Goal: Task Accomplishment & Management: Use online tool/utility

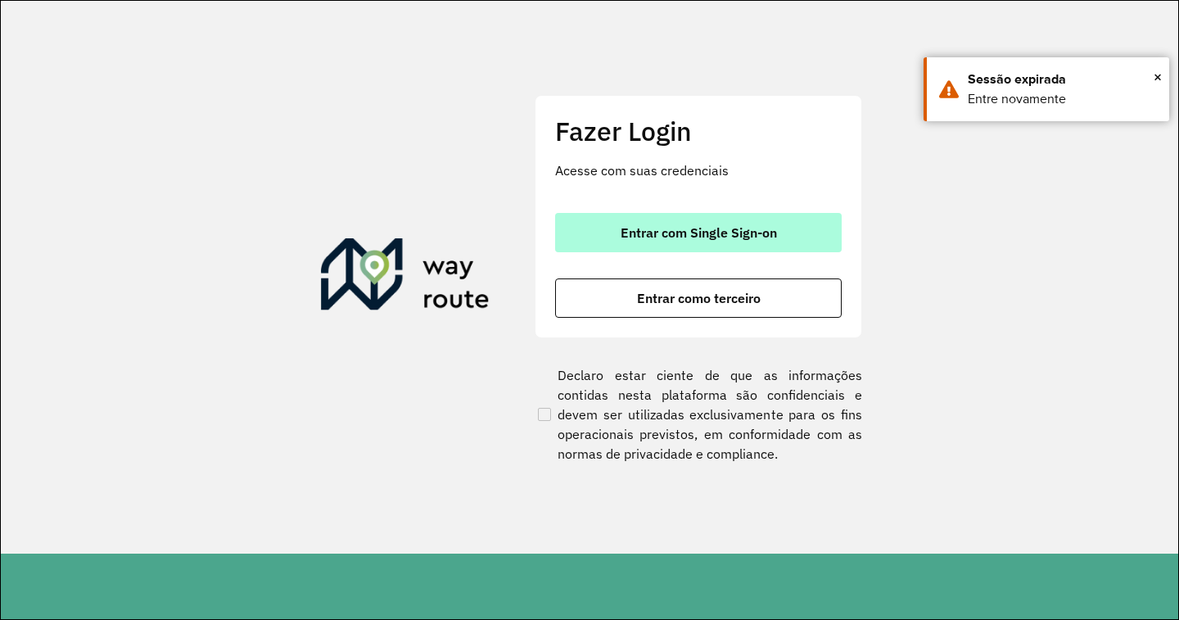
click at [697, 226] on span "Entrar com Single Sign-on" at bounding box center [699, 232] width 156 height 13
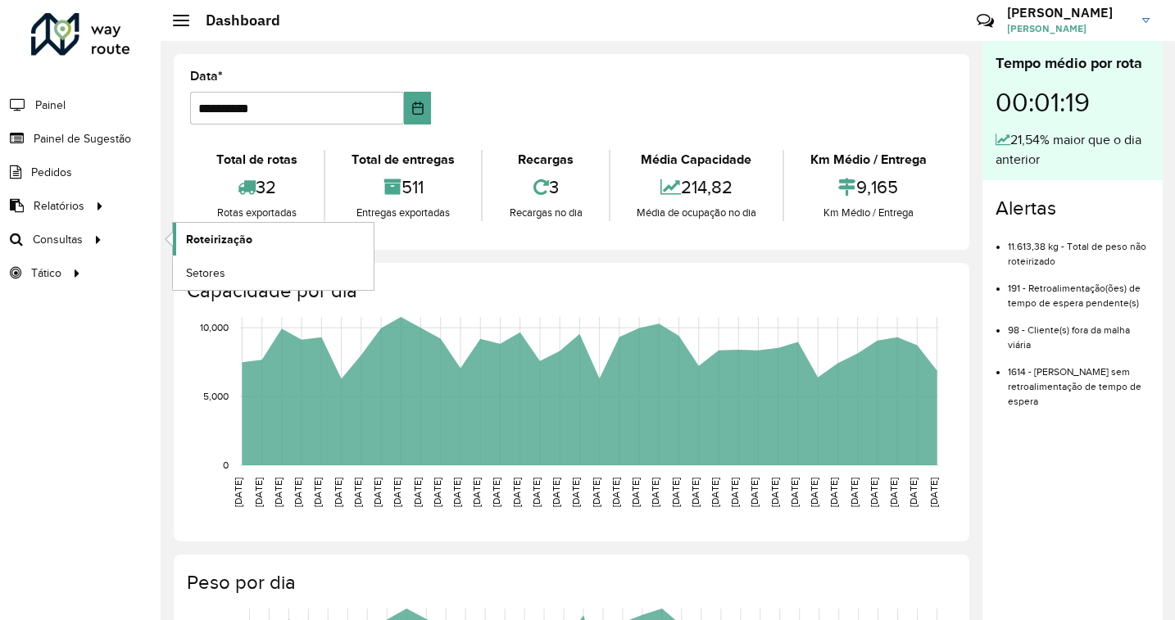
click at [264, 234] on link "Roteirização" at bounding box center [273, 239] width 201 height 33
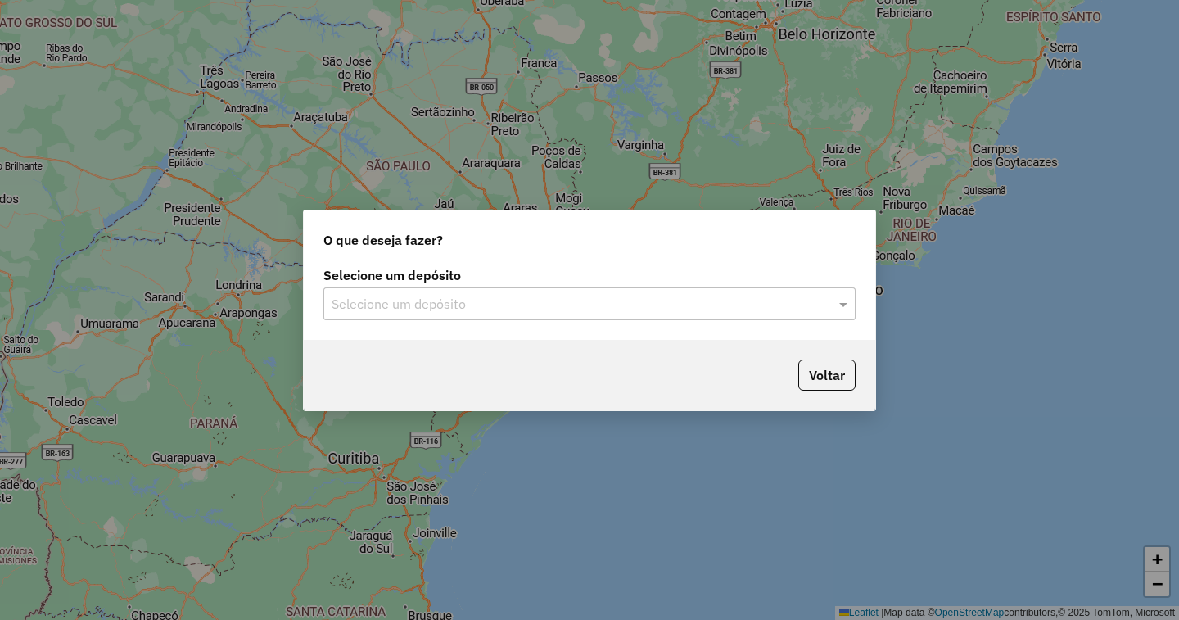
click at [559, 300] on input "text" at bounding box center [573, 305] width 483 height 20
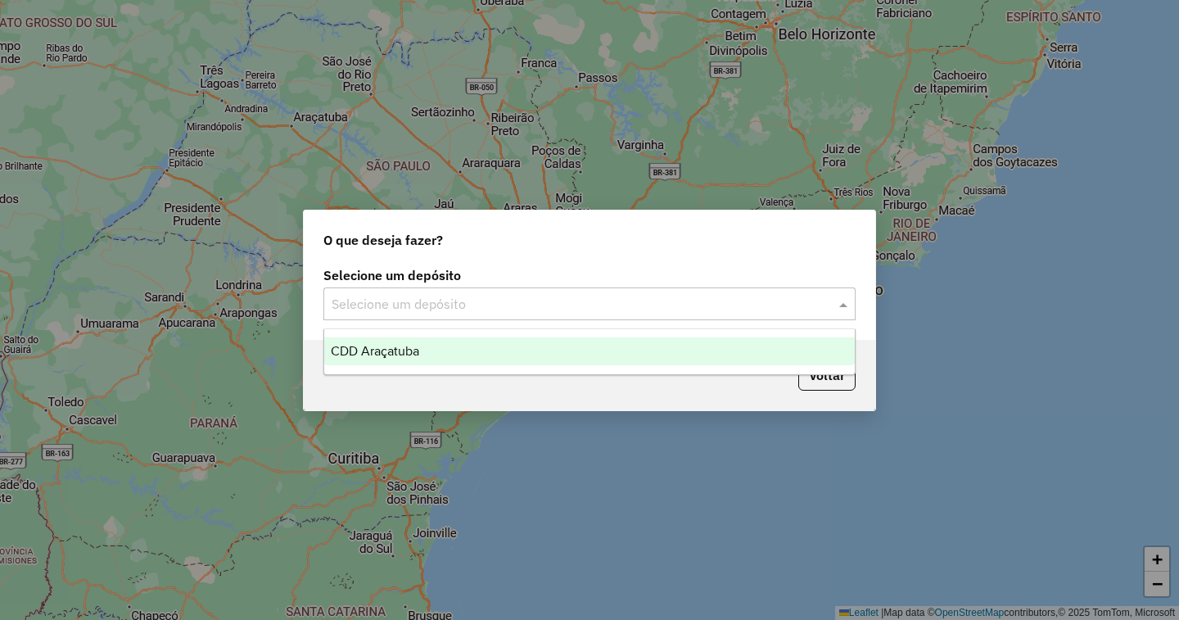
click at [500, 360] on div "CDD Araçatuba" at bounding box center [589, 351] width 531 height 28
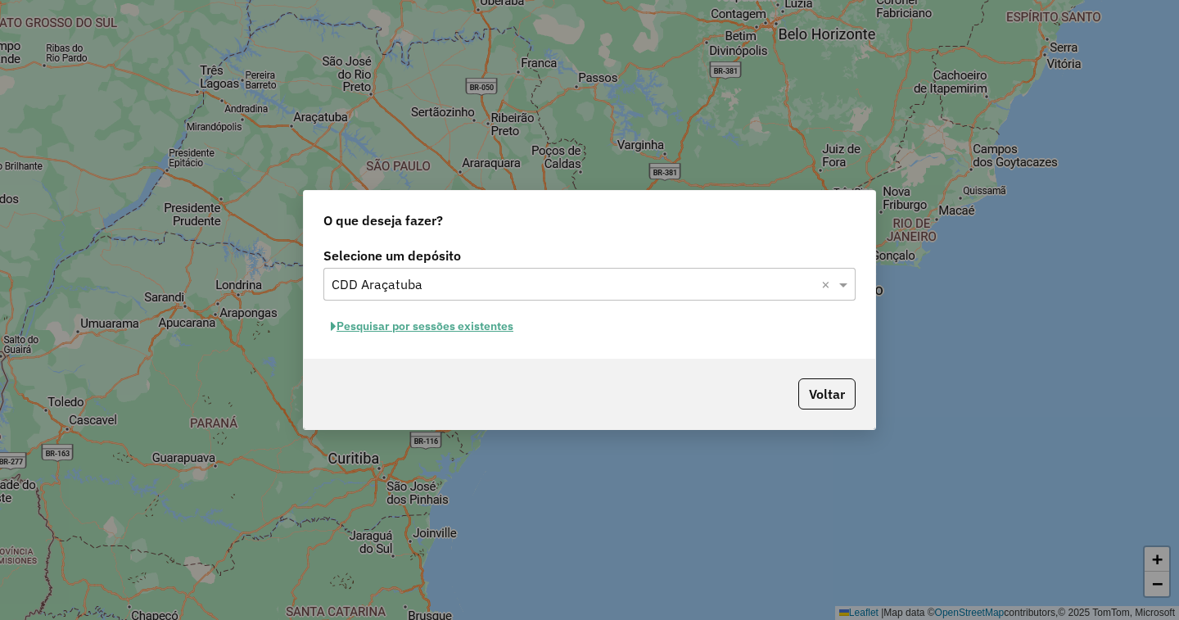
click at [459, 322] on button "Pesquisar por sessões existentes" at bounding box center [422, 326] width 197 height 25
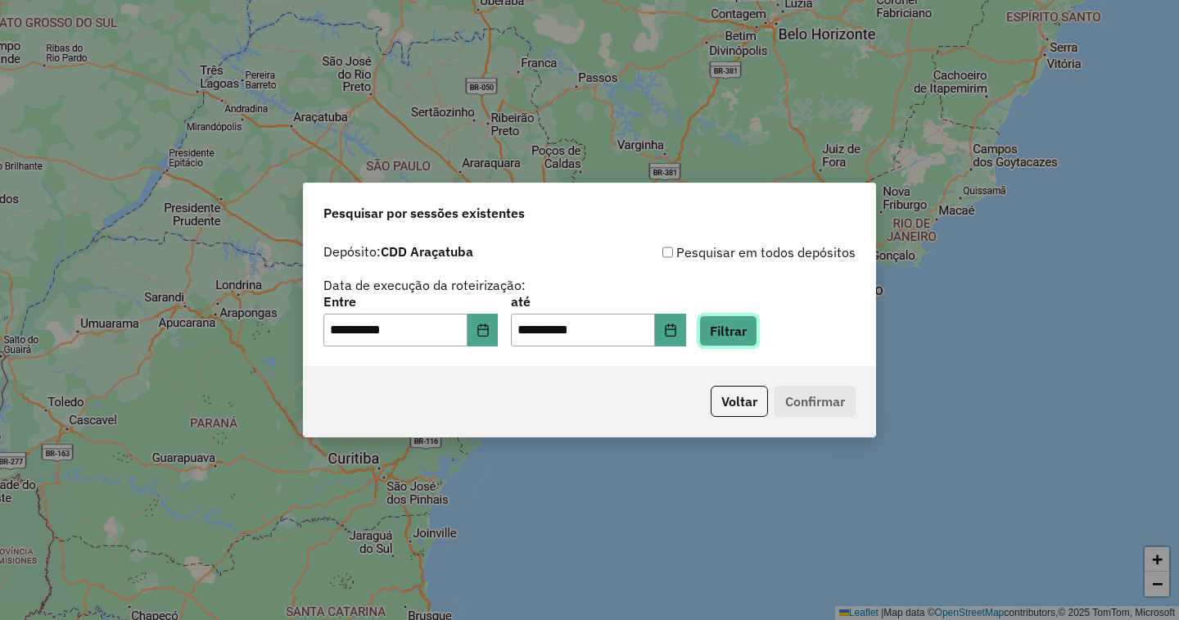
click at [758, 338] on button "Filtrar" at bounding box center [728, 330] width 58 height 31
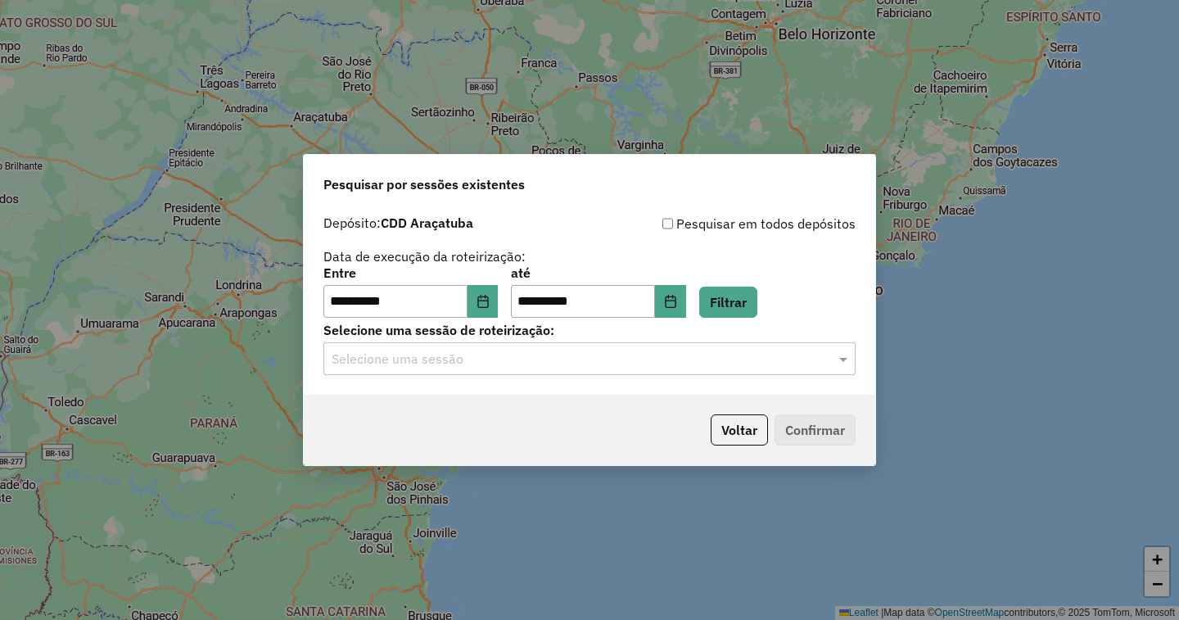
click at [535, 364] on input "text" at bounding box center [573, 360] width 483 height 20
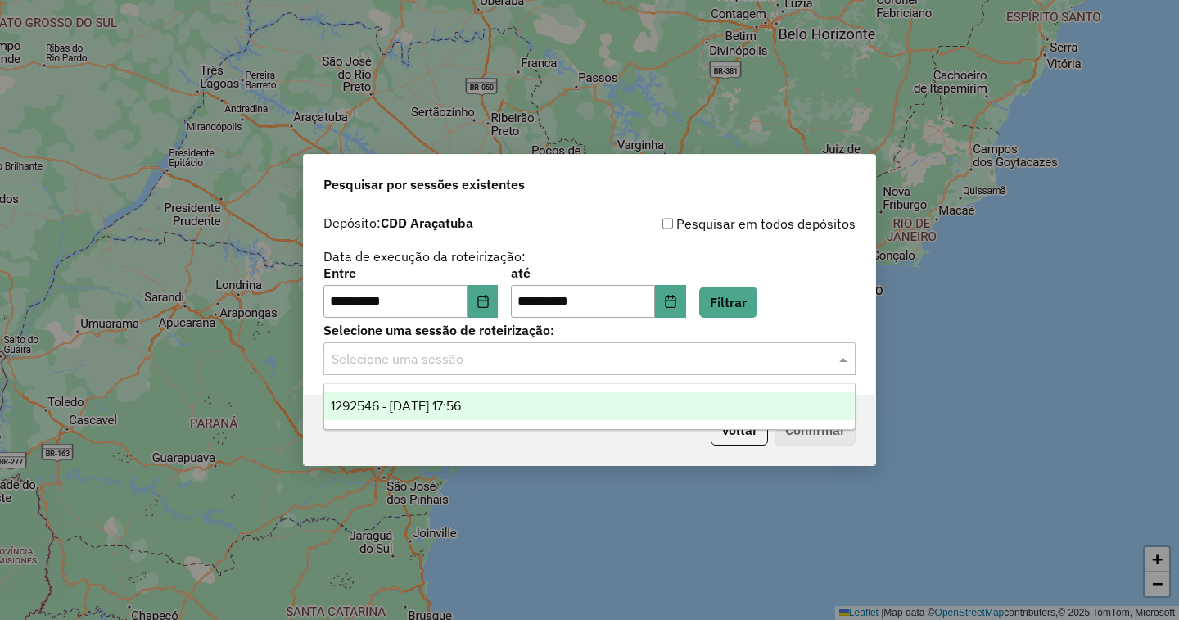
click at [461, 409] on span "1292546 - 11/10/2025 17:56" at bounding box center [396, 406] width 130 height 14
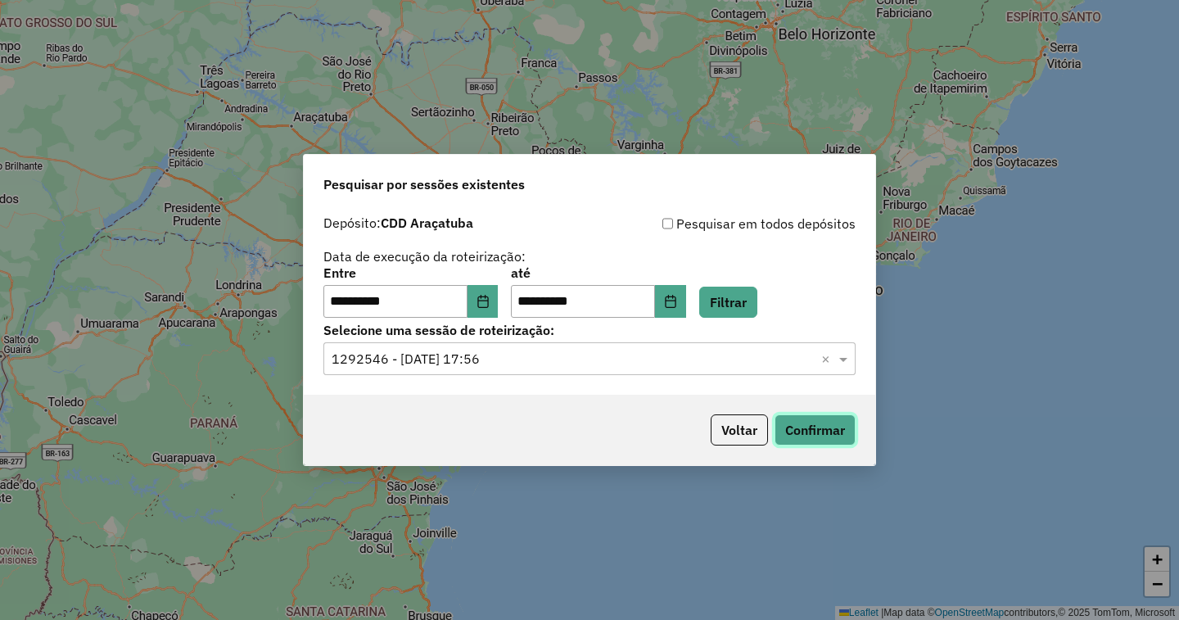
click at [812, 423] on button "Confirmar" at bounding box center [815, 429] width 81 height 31
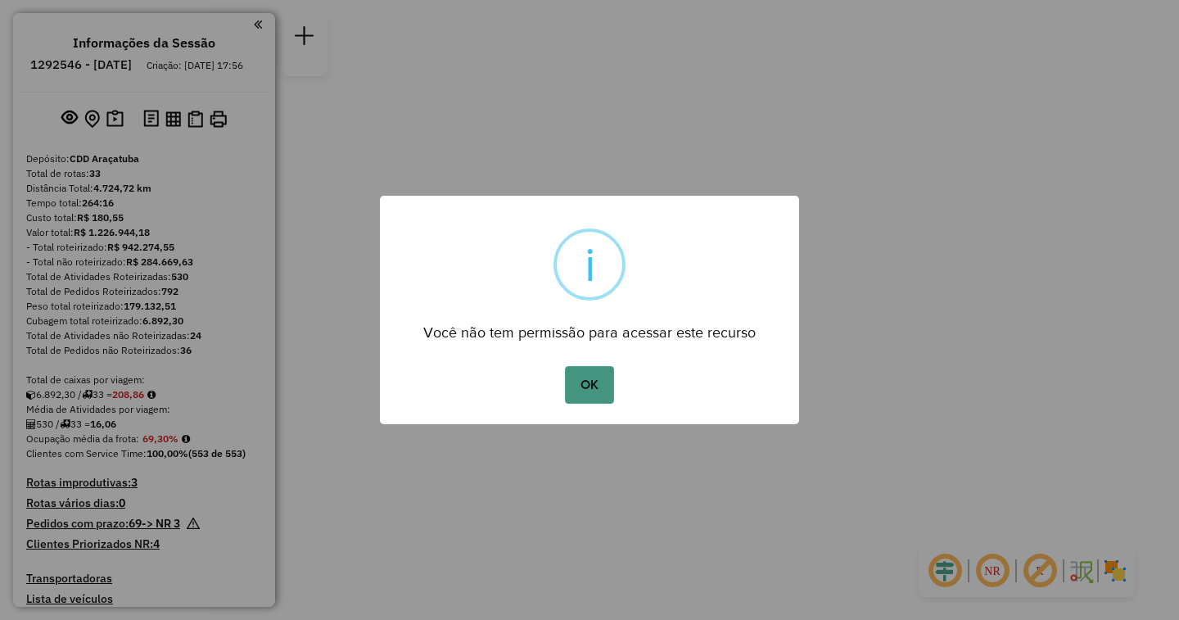
click at [580, 376] on button "OK" at bounding box center [589, 385] width 48 height 38
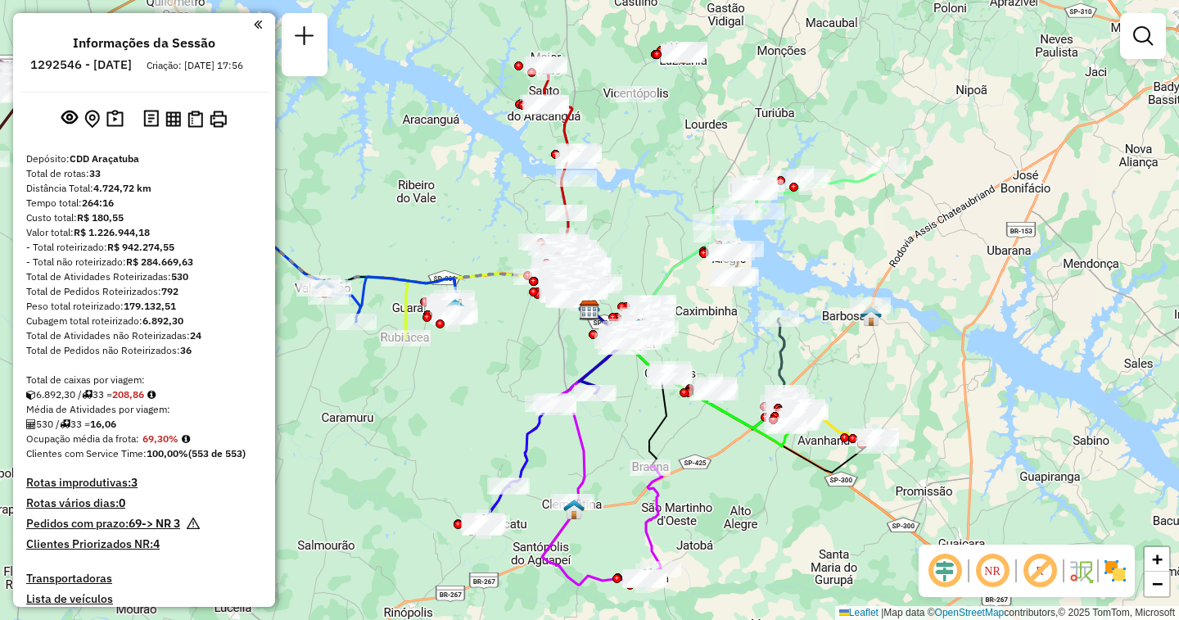
click at [1122, 577] on img at bounding box center [1115, 571] width 26 height 26
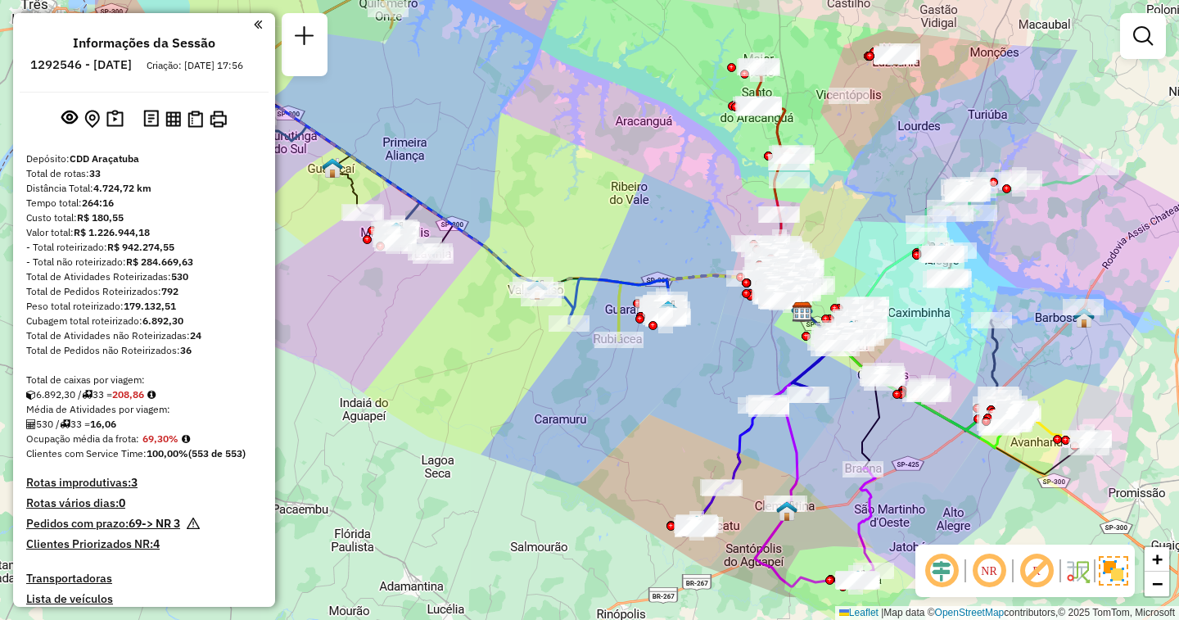
drag, startPoint x: 444, startPoint y: 271, endPoint x: 657, endPoint y: 273, distance: 213.0
click at [657, 278] on icon at bounding box center [602, 300] width 138 height 45
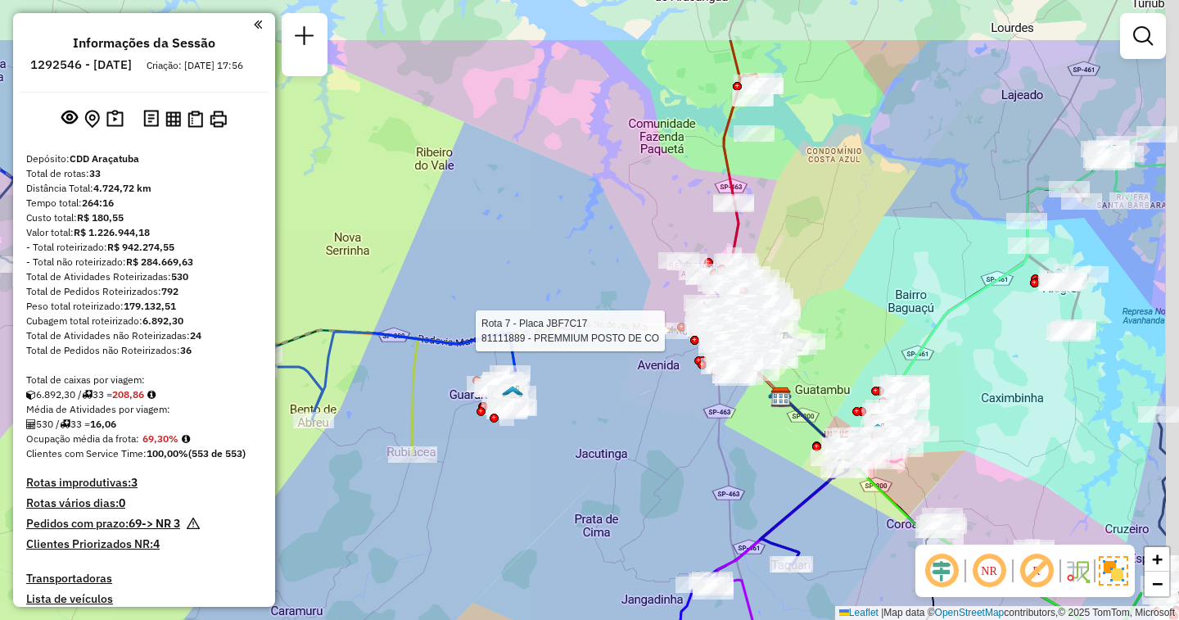
drag, startPoint x: 742, startPoint y: 314, endPoint x: 611, endPoint y: 416, distance: 166.3
click at [611, 416] on div "Rota 7 - Placa JBF7C17 81111889 - PREMMIUM POSTO DE CO Janela de atendimento Gr…" at bounding box center [589, 310] width 1179 height 620
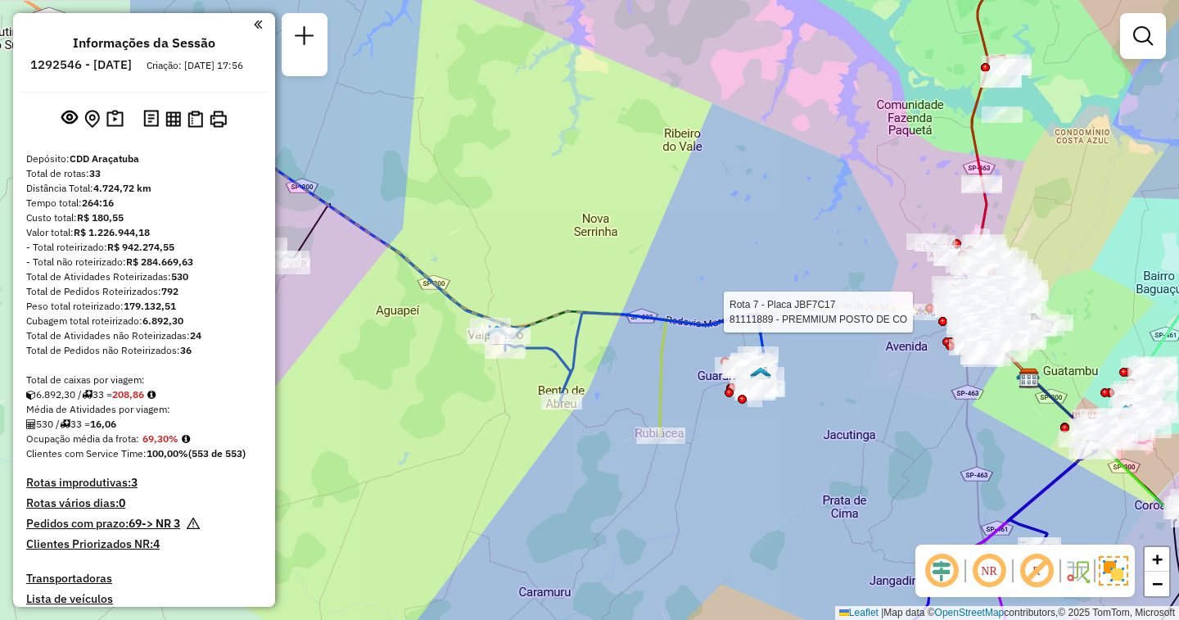
drag, startPoint x: 469, startPoint y: 504, endPoint x: 661, endPoint y: 482, distance: 193.7
click at [714, 485] on div "Rota 7 - Placa JBF7C17 81111889 - PREMMIUM POSTO DE CO Janela de atendimento Gr…" at bounding box center [589, 310] width 1179 height 620
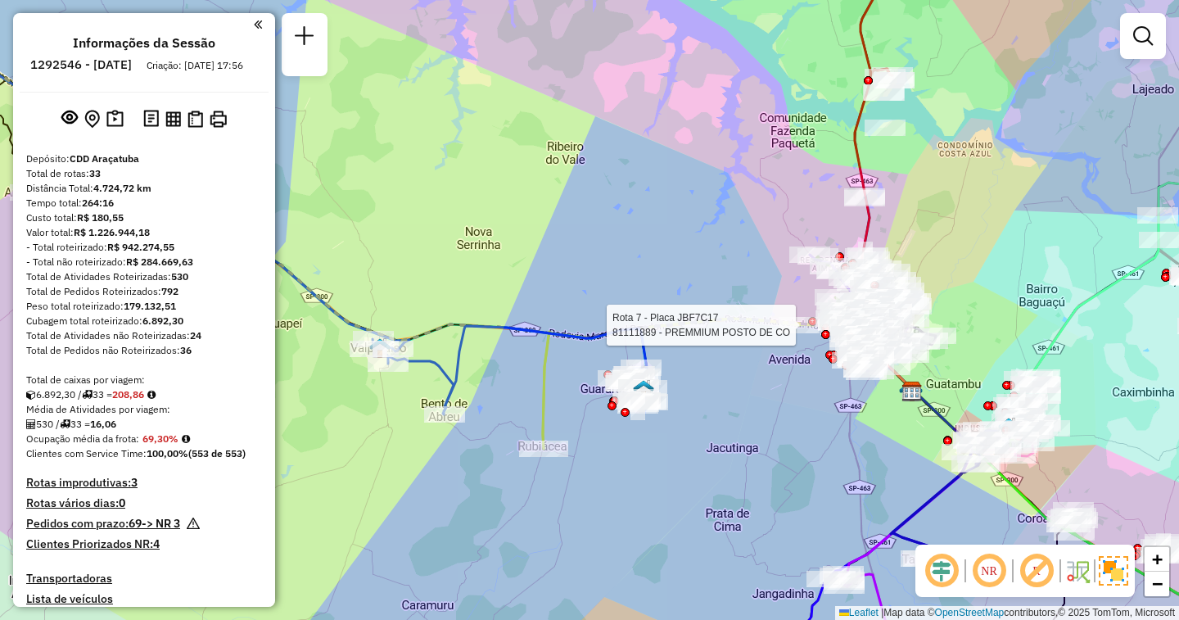
drag, startPoint x: 754, startPoint y: 459, endPoint x: 676, endPoint y: 468, distance: 79.1
click at [676, 468] on div "Rota 7 - Placa JBF7C17 81111889 - PREMMIUM POSTO DE CO Janela de atendimento Gr…" at bounding box center [589, 310] width 1179 height 620
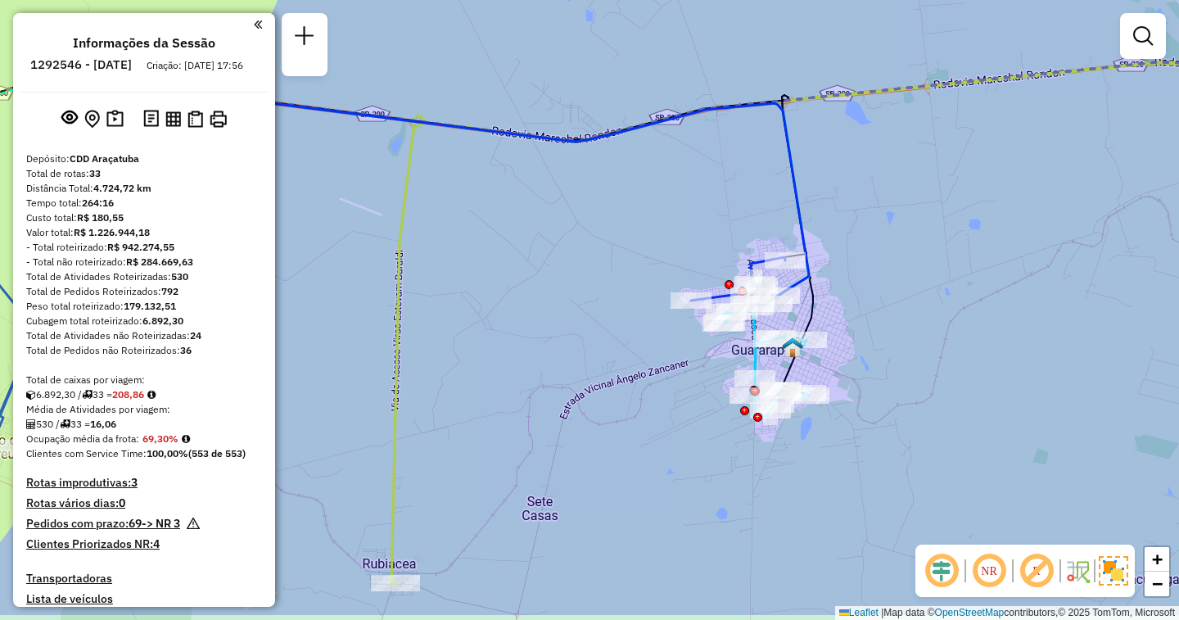
drag, startPoint x: 611, startPoint y: 446, endPoint x: 653, endPoint y: 249, distance: 201.0
click at [653, 249] on div "Rota 7 - Placa JBF7C17 81111889 - PREMMIUM POSTO DE CO Janela de atendimento Gr…" at bounding box center [589, 310] width 1179 height 620
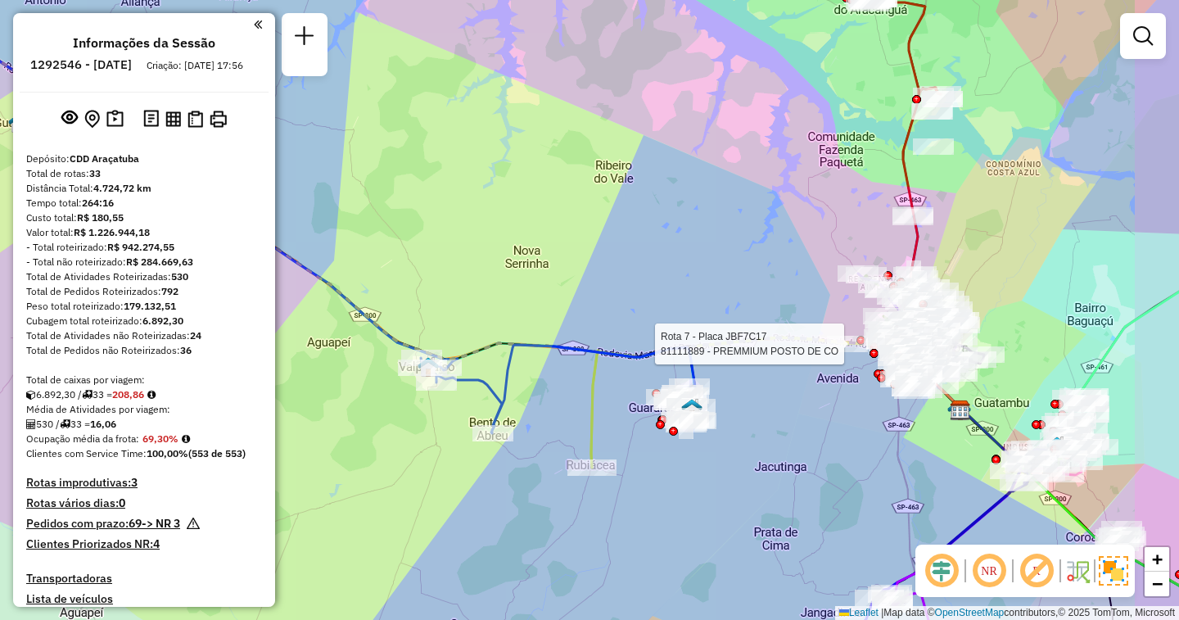
drag, startPoint x: 831, startPoint y: 388, endPoint x: 663, endPoint y: 415, distance: 170.9
click at [663, 415] on div "Rota 7 - Placa JBF7C17 81111889 - PREMMIUM POSTO DE CO Janela de atendimento Gr…" at bounding box center [589, 310] width 1179 height 620
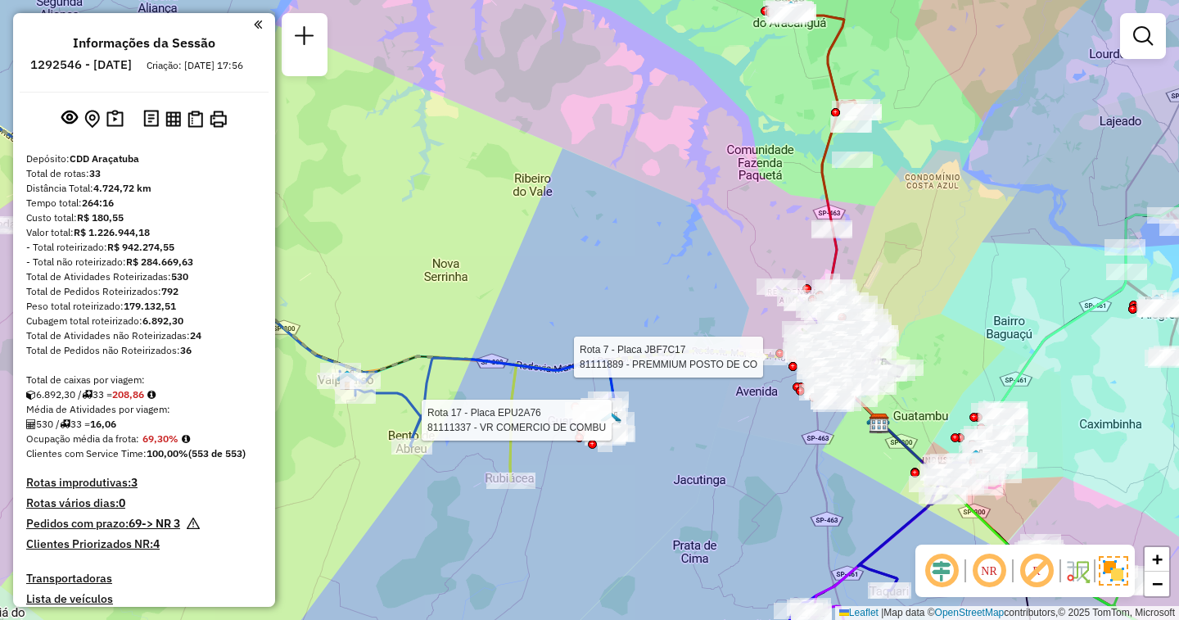
select select "**********"
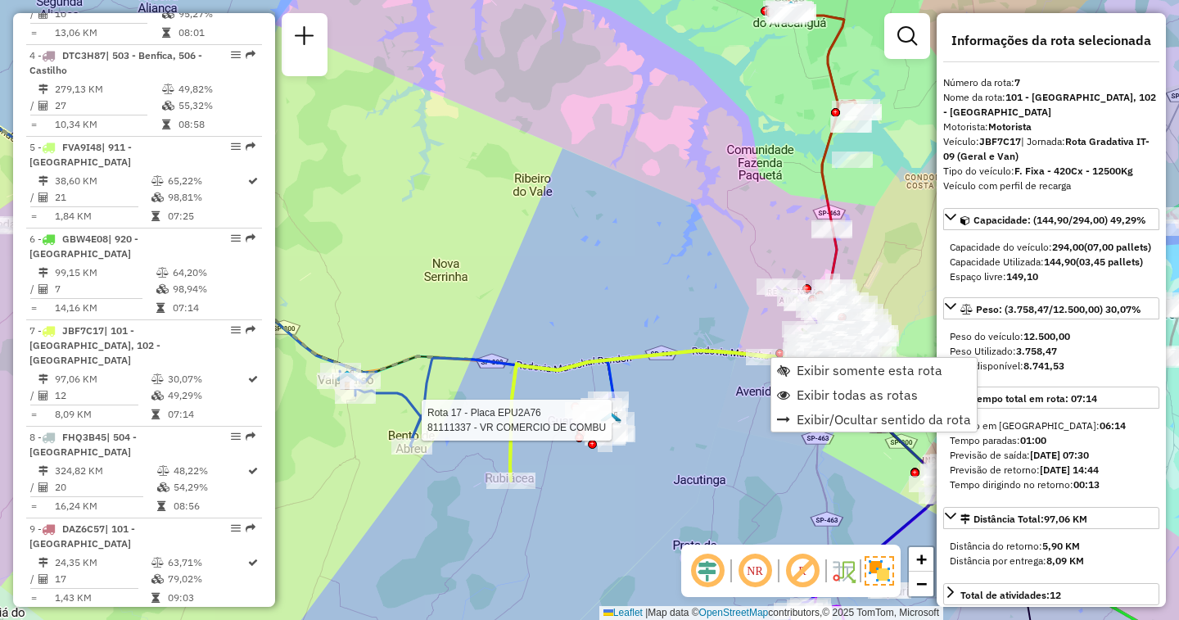
scroll to position [1228, 0]
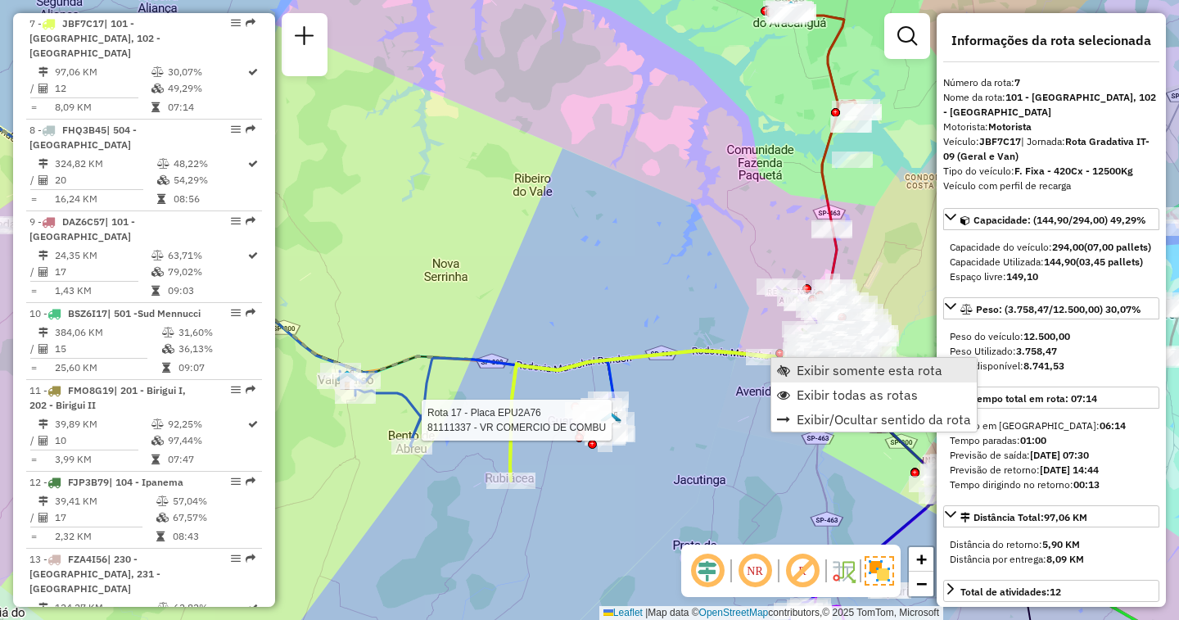
click at [804, 369] on span "Exibir somente esta rota" at bounding box center [870, 370] width 146 height 13
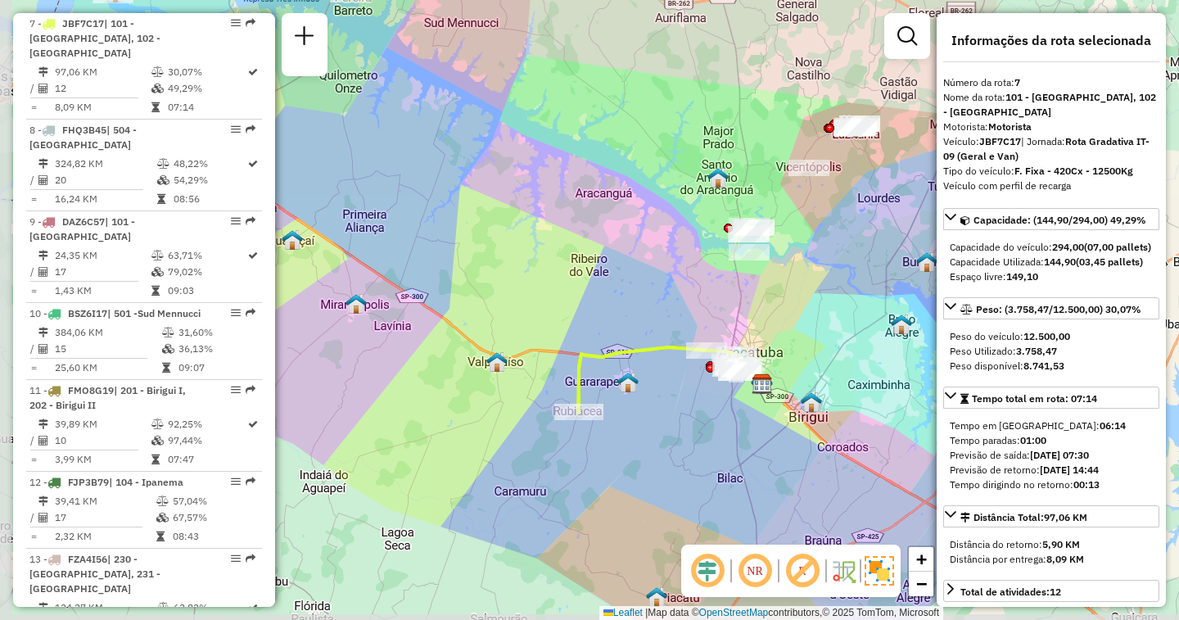
drag, startPoint x: 577, startPoint y: 433, endPoint x: 620, endPoint y: 424, distance: 43.5
click at [620, 424] on div "Janela de atendimento Grade de atendimento Capacidade Transportadoras Veículos …" at bounding box center [589, 310] width 1179 height 620
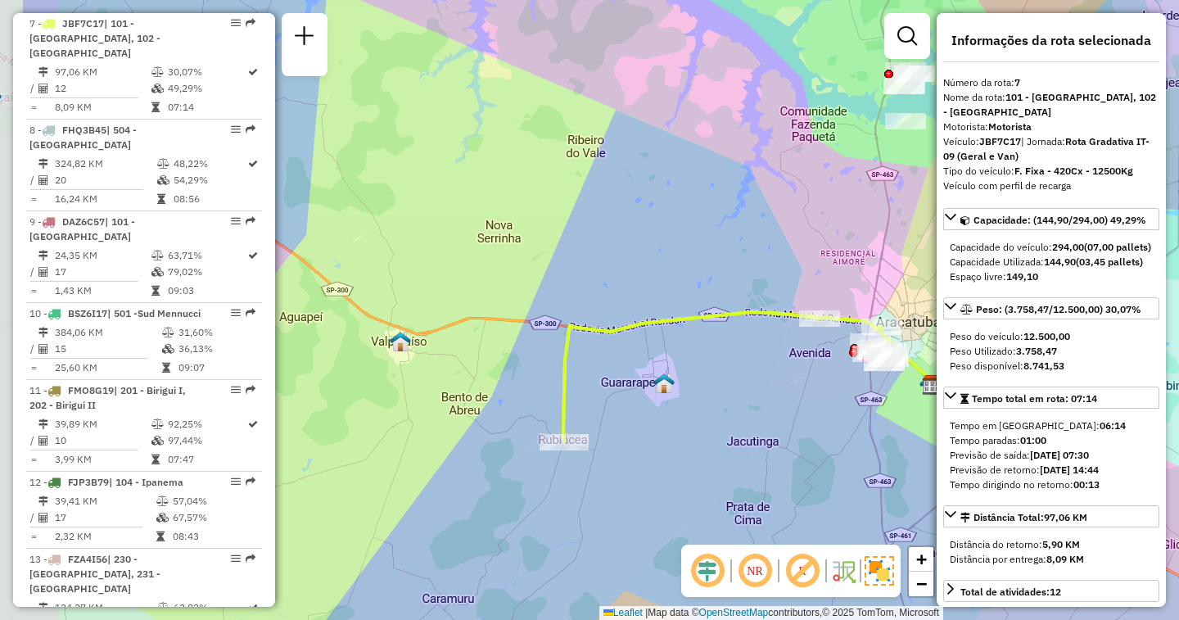
drag, startPoint x: 464, startPoint y: 467, endPoint x: 605, endPoint y: 456, distance: 141.3
click at [605, 456] on div "Janela de atendimento Grade de atendimento Capacidade Transportadoras Veículos …" at bounding box center [589, 310] width 1179 height 620
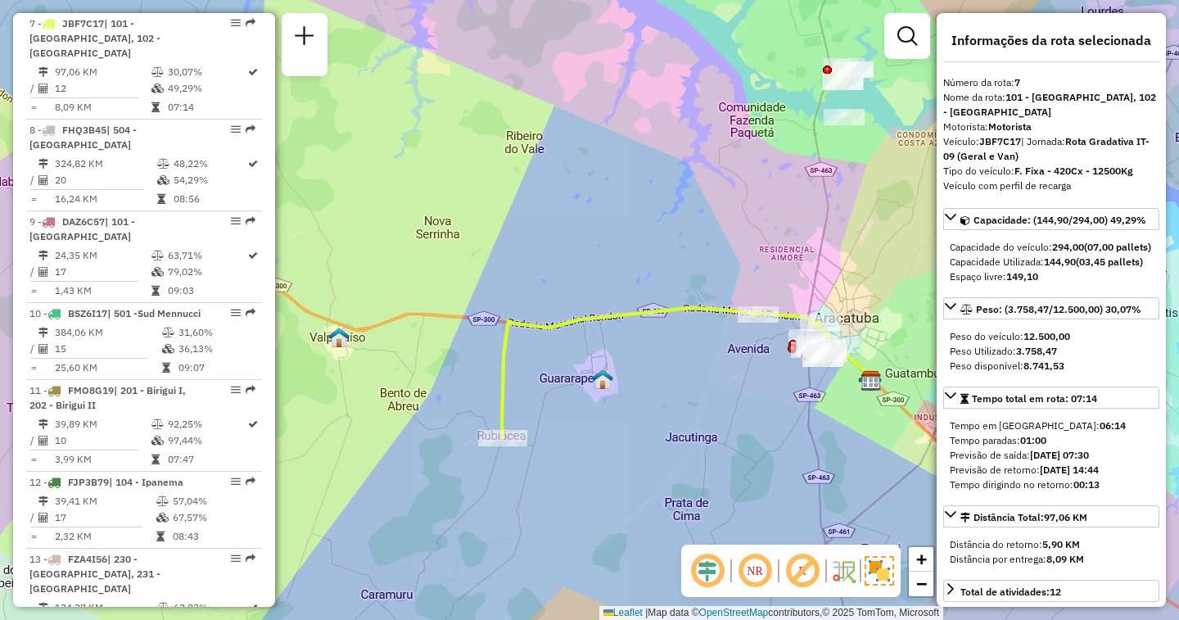
drag, startPoint x: 748, startPoint y: 398, endPoint x: 688, endPoint y: 390, distance: 60.4
click at [688, 390] on div "Janela de atendimento Grade de atendimento Capacidade Transportadoras Veículos …" at bounding box center [589, 310] width 1179 height 620
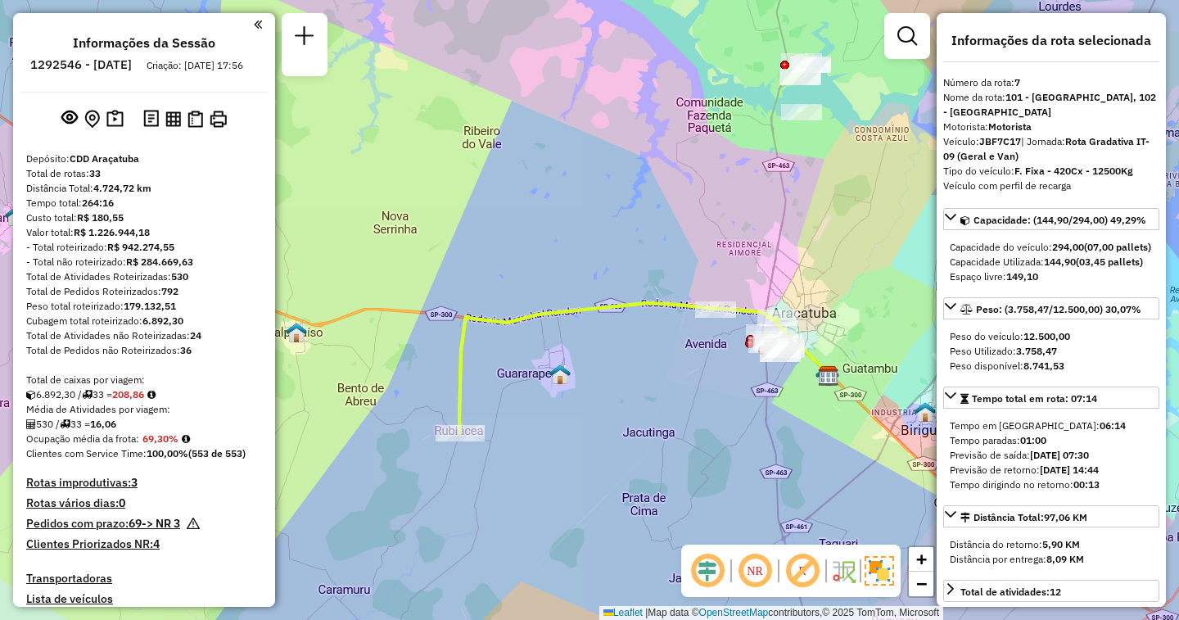
scroll to position [2045, 0]
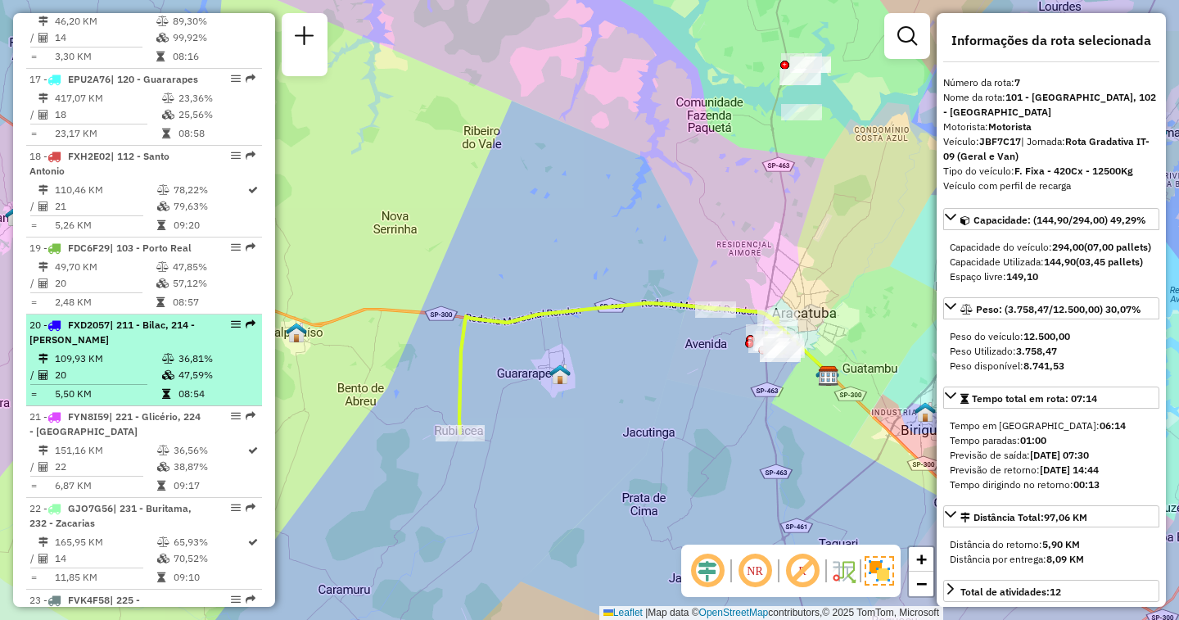
click at [120, 351] on td "109,93 KM" at bounding box center [107, 359] width 107 height 16
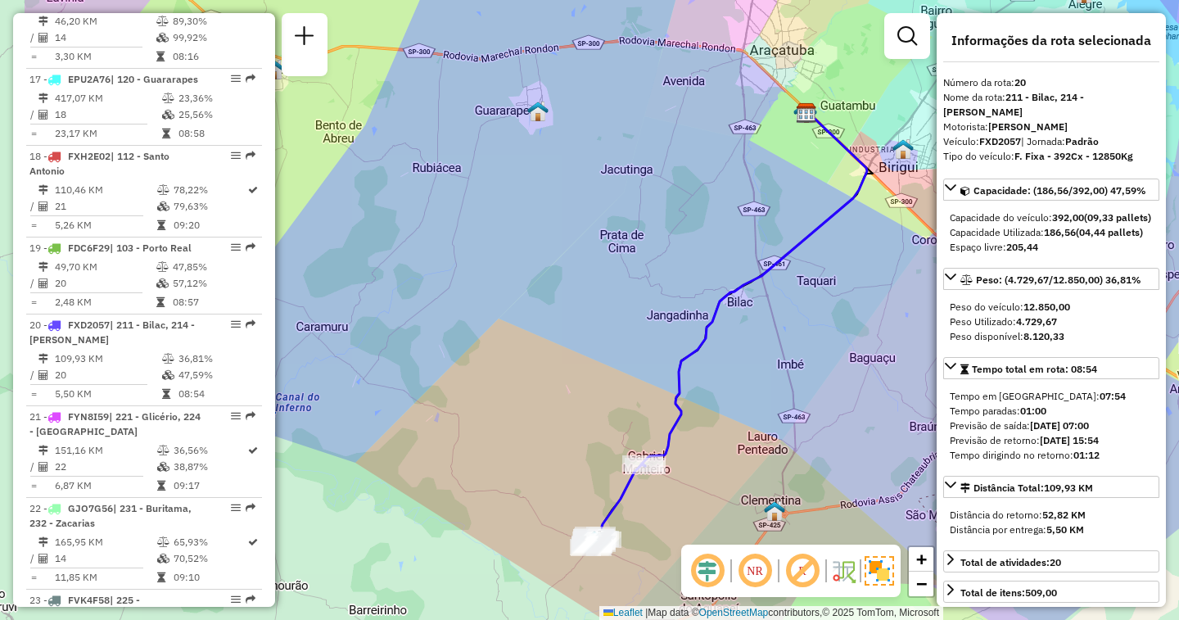
drag, startPoint x: 434, startPoint y: 206, endPoint x: 577, endPoint y: 223, distance: 143.5
click at [577, 223] on div "Janela de atendimento Grade de atendimento Capacidade Transportadoras Veículos …" at bounding box center [589, 310] width 1179 height 620
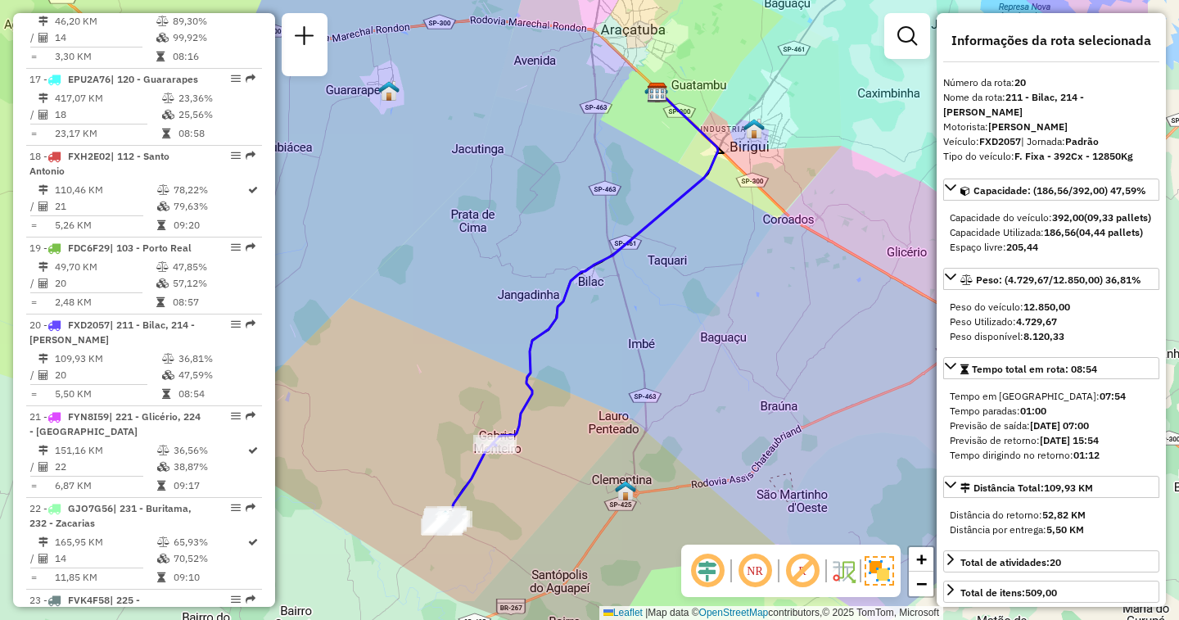
drag, startPoint x: 783, startPoint y: 353, endPoint x: 606, endPoint y: 293, distance: 186.7
click at [606, 293] on div "Janela de atendimento Grade de atendimento Capacidade Transportadoras Veículos …" at bounding box center [589, 310] width 1179 height 620
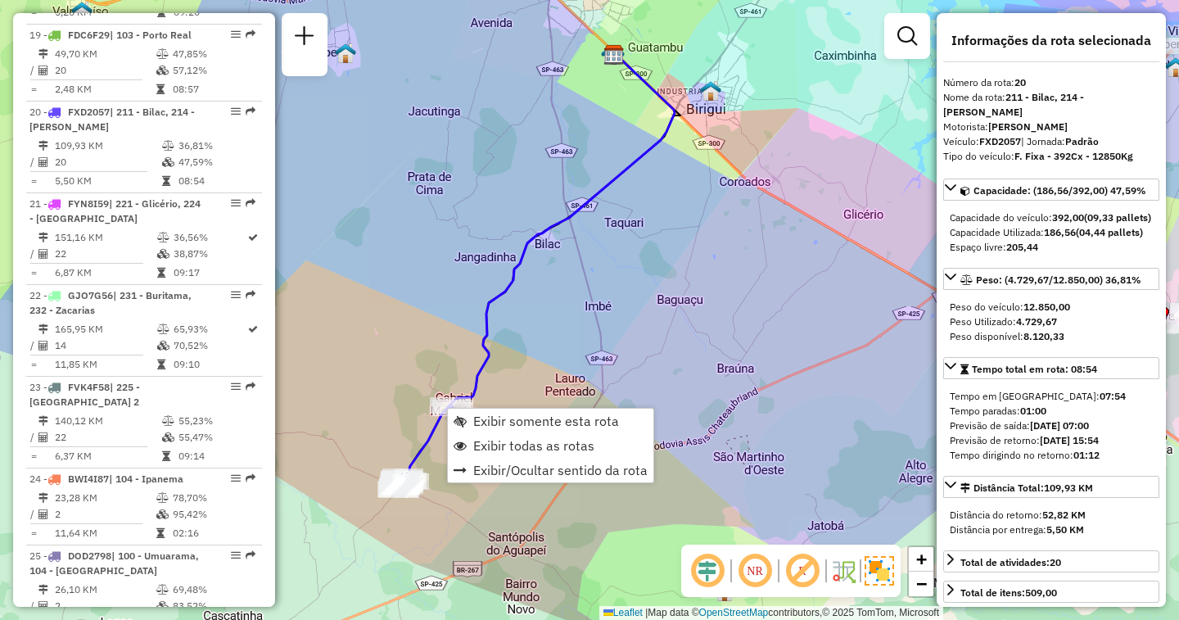
scroll to position [2332, 0]
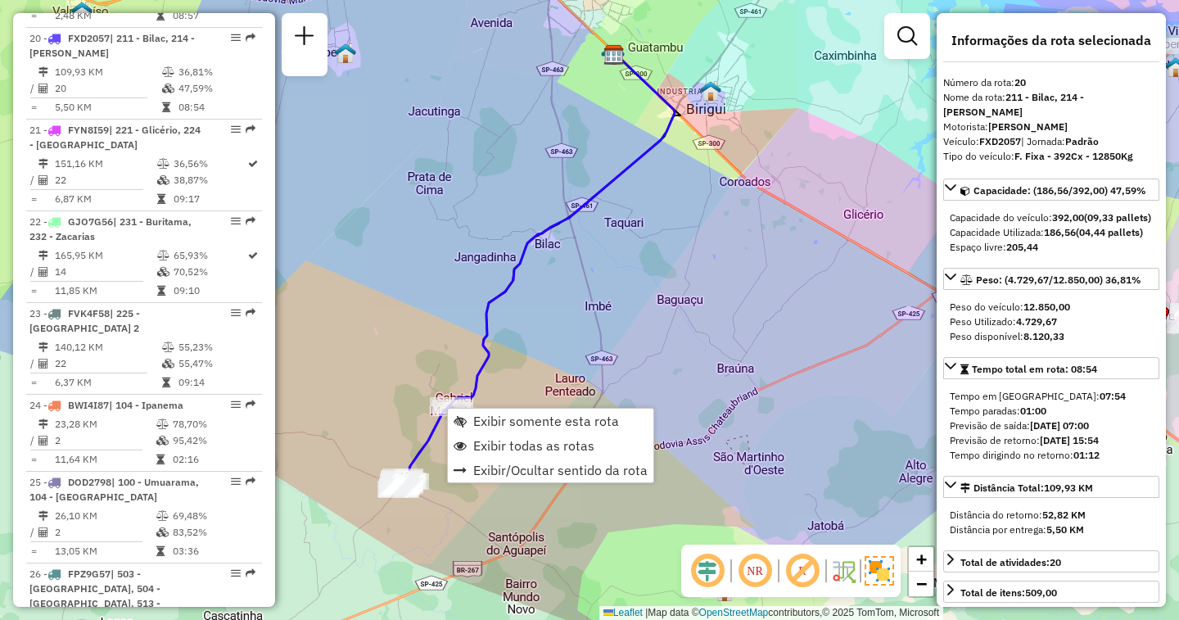
click at [459, 297] on div "Janela de atendimento Grade de atendimento Capacidade Transportadoras Veículos …" at bounding box center [589, 310] width 1179 height 620
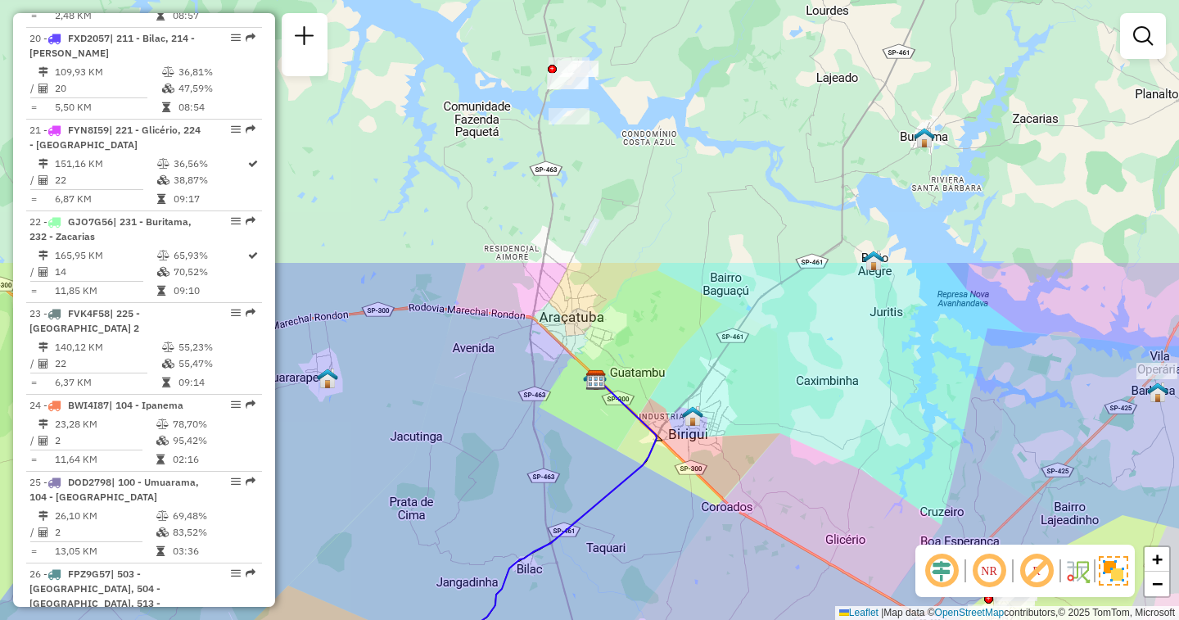
drag, startPoint x: 496, startPoint y: 138, endPoint x: 491, endPoint y: 526, distance: 388.3
click at [475, 553] on div "Janela de atendimento Grade de atendimento Capacidade Transportadoras Veículos …" at bounding box center [589, 310] width 1179 height 620
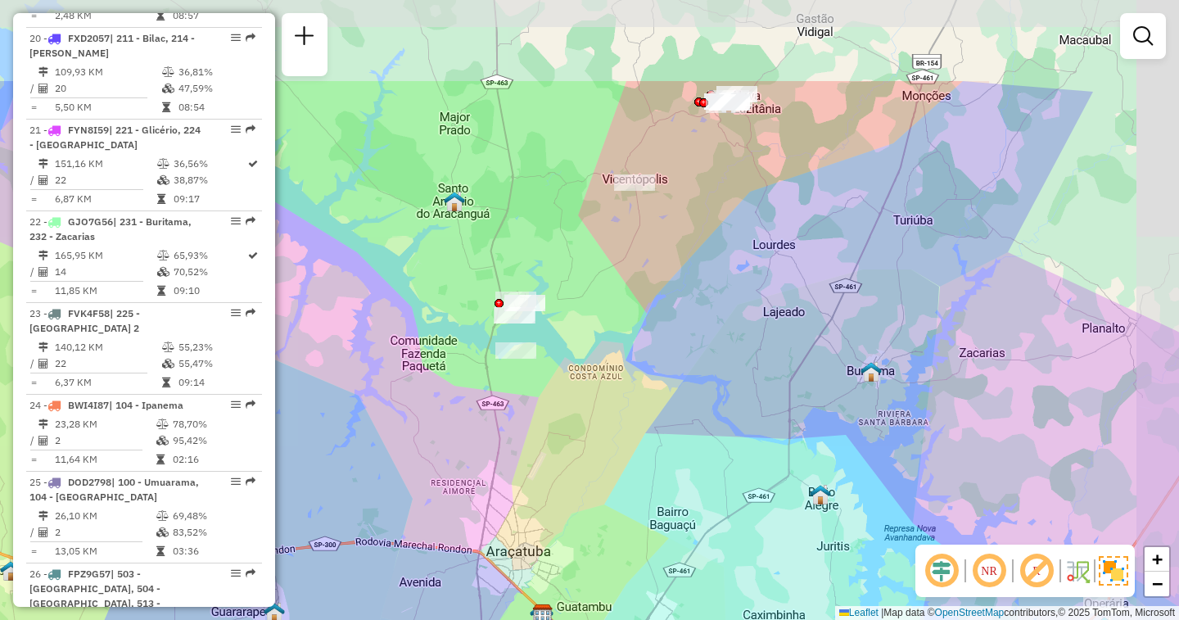
drag, startPoint x: 656, startPoint y: 61, endPoint x: 605, endPoint y: 205, distance: 152.1
click at [605, 205] on div "Janela de atendimento Grade de atendimento Capacidade Transportadoras Veículos …" at bounding box center [589, 310] width 1179 height 620
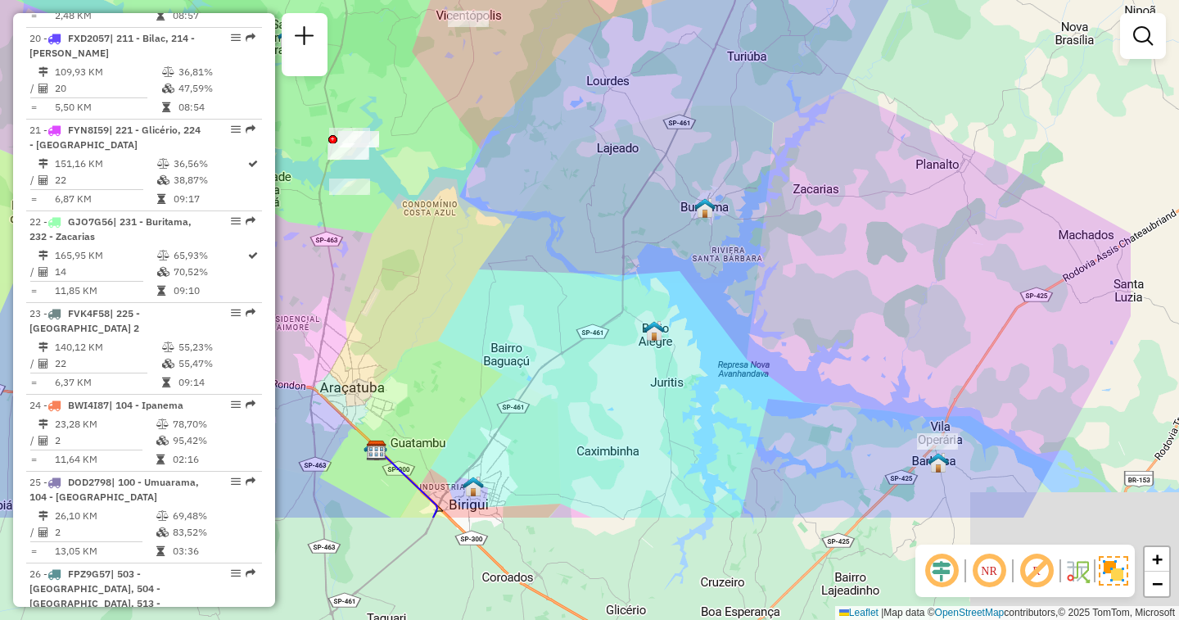
drag, startPoint x: 770, startPoint y: 392, endPoint x: 545, endPoint y: 199, distance: 296.2
click at [550, 199] on div "Janela de atendimento Grade de atendimento Capacidade Transportadoras Veículos …" at bounding box center [589, 310] width 1179 height 620
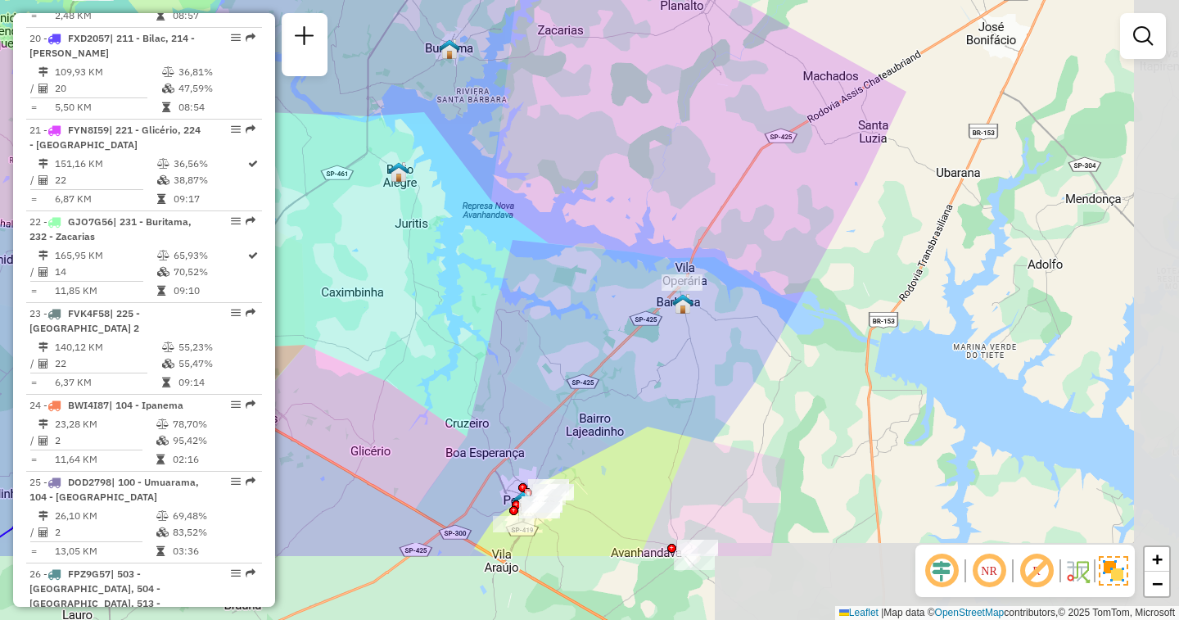
drag, startPoint x: 932, startPoint y: 351, endPoint x: 738, endPoint y: 242, distance: 222.6
click at [740, 219] on div "Janela de atendimento Grade de atendimento Capacidade Transportadoras Veículos …" at bounding box center [589, 310] width 1179 height 620
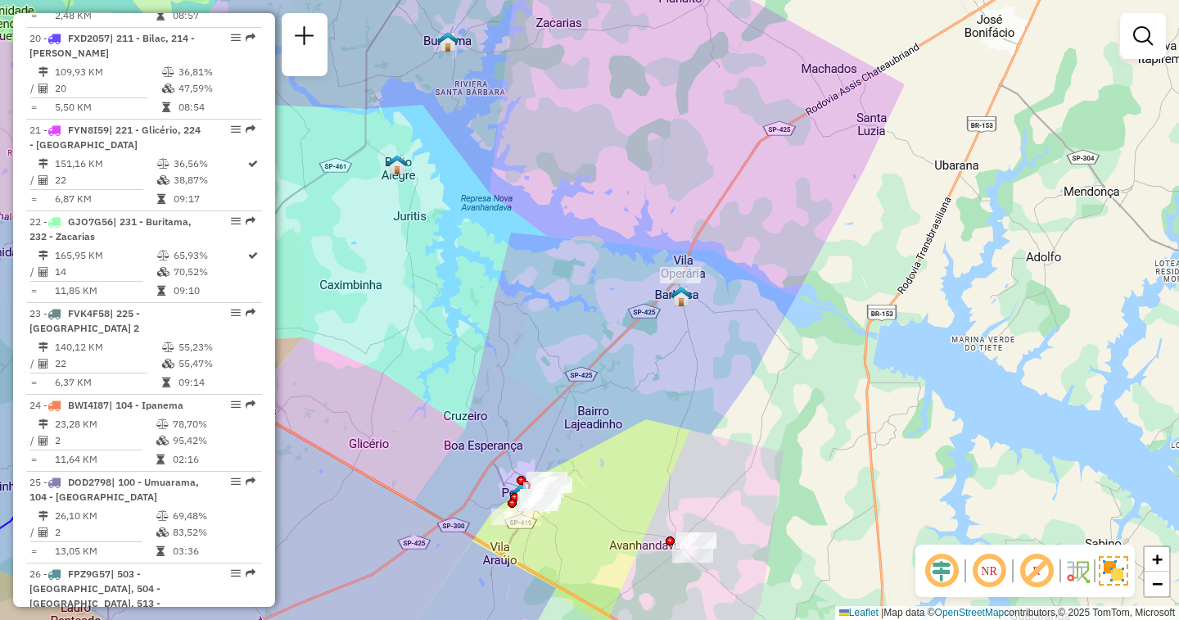
drag, startPoint x: 714, startPoint y: 452, endPoint x: 731, endPoint y: 359, distance: 94.9
click at [731, 359] on div "Janela de atendimento Grade de atendimento Capacidade Transportadoras Veículos …" at bounding box center [589, 310] width 1179 height 620
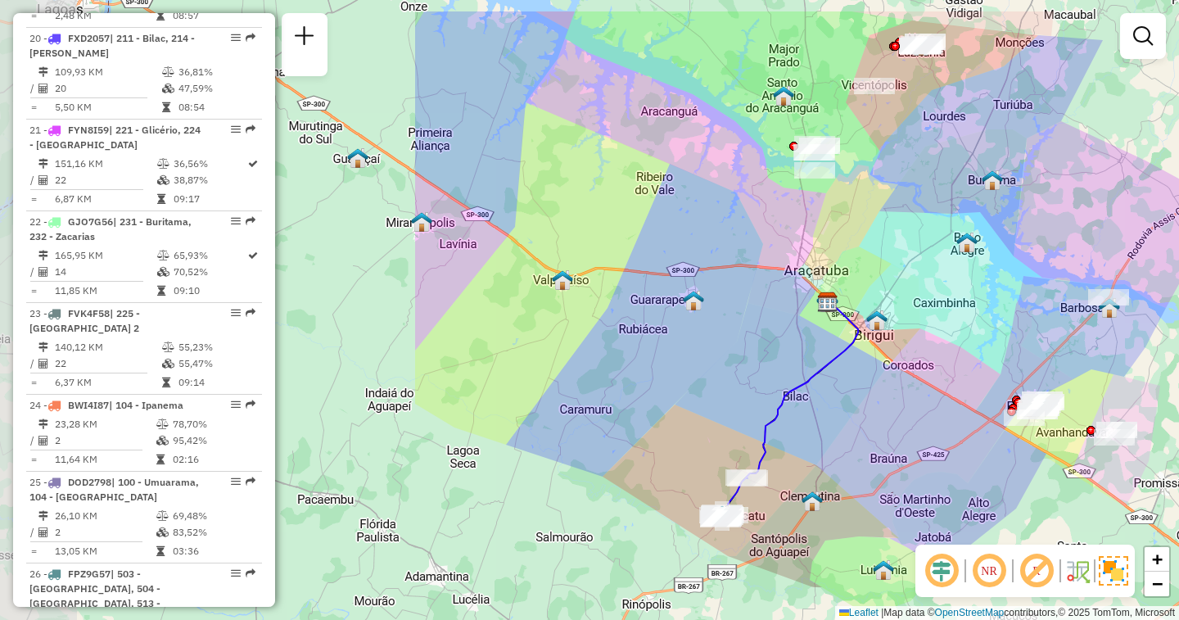
drag, startPoint x: 385, startPoint y: 283, endPoint x: 918, endPoint y: 356, distance: 538.3
click at [918, 356] on div "Janela de atendimento Grade de atendimento Capacidade Transportadoras Veículos …" at bounding box center [589, 310] width 1179 height 620
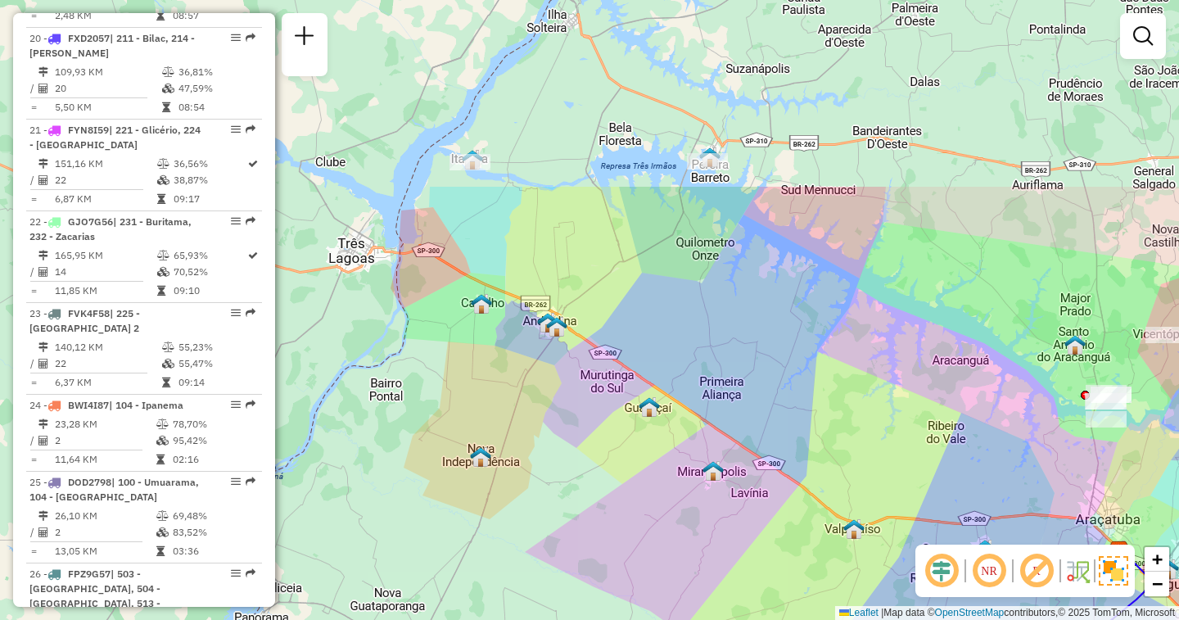
drag, startPoint x: 389, startPoint y: 335, endPoint x: 681, endPoint y: 584, distance: 383.4
click at [681, 584] on div "Janela de atendimento Grade de atendimento Capacidade Transportadoras Veículos …" at bounding box center [589, 310] width 1179 height 620
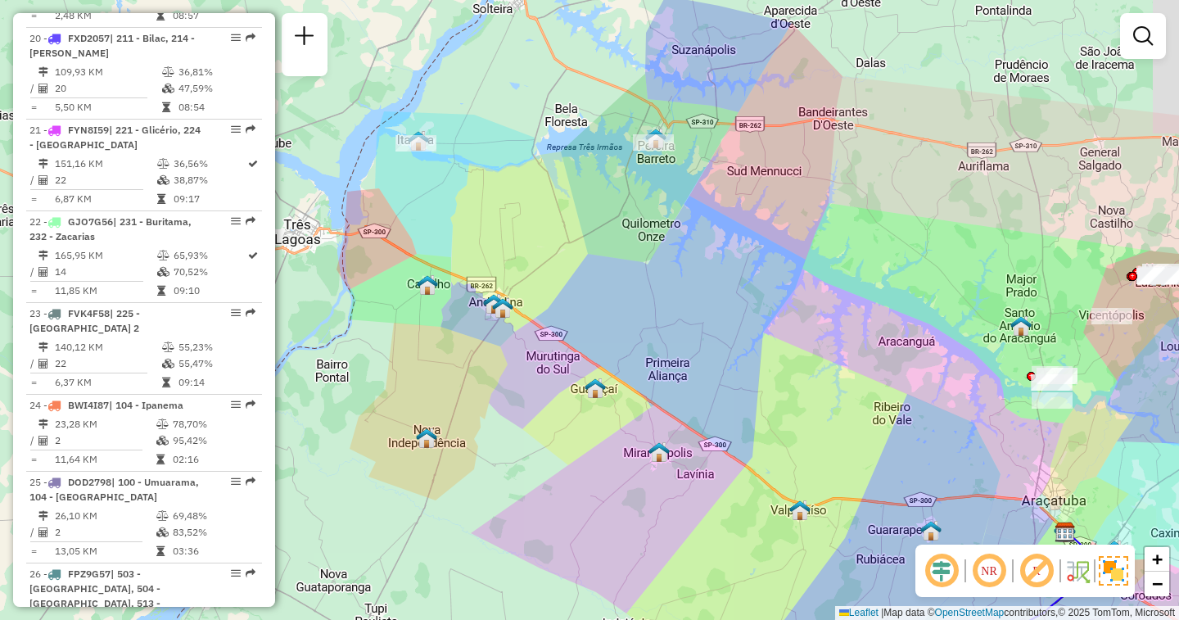
drag, startPoint x: 817, startPoint y: 373, endPoint x: 451, endPoint y: 275, distance: 378.3
click at [451, 275] on div "Janela de atendimento Grade de atendimento Capacidade Transportadoras Veículos …" at bounding box center [589, 310] width 1179 height 620
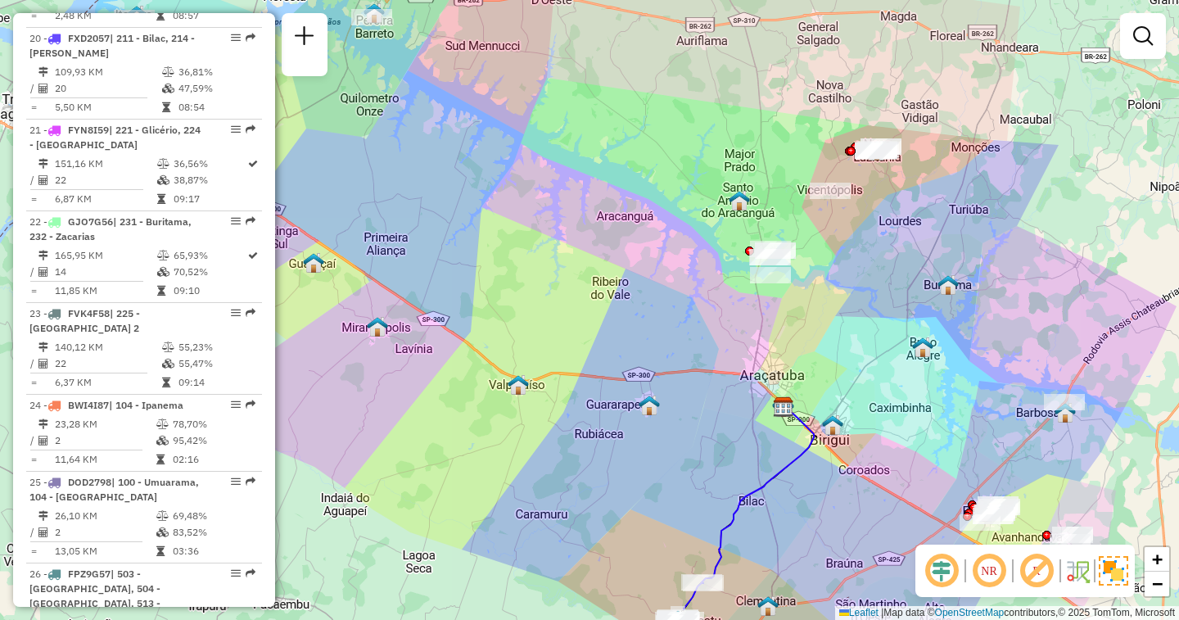
drag, startPoint x: 481, startPoint y: 328, endPoint x: 537, endPoint y: 289, distance: 68.4
click at [537, 289] on div "Janela de atendimento Grade de atendimento Capacidade Transportadoras Veículos …" at bounding box center [589, 310] width 1179 height 620
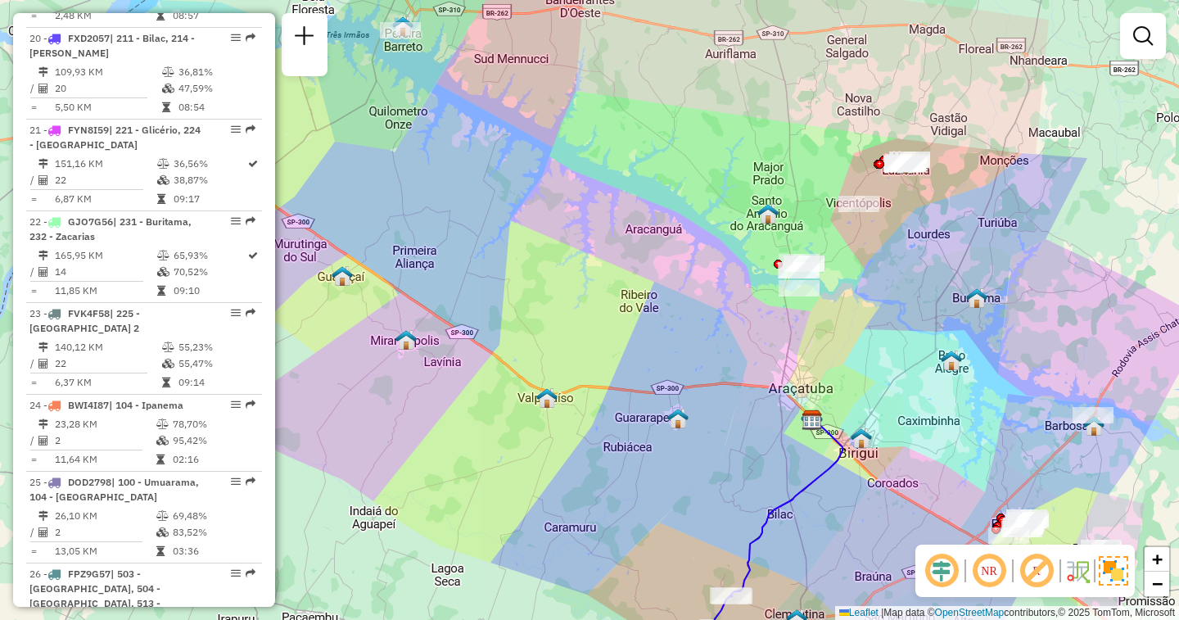
drag, startPoint x: 537, startPoint y: 289, endPoint x: 681, endPoint y: 357, distance: 158.6
click at [681, 357] on div "Janela de atendimento Grade de atendimento Capacidade Transportadoras Veículos …" at bounding box center [589, 310] width 1179 height 620
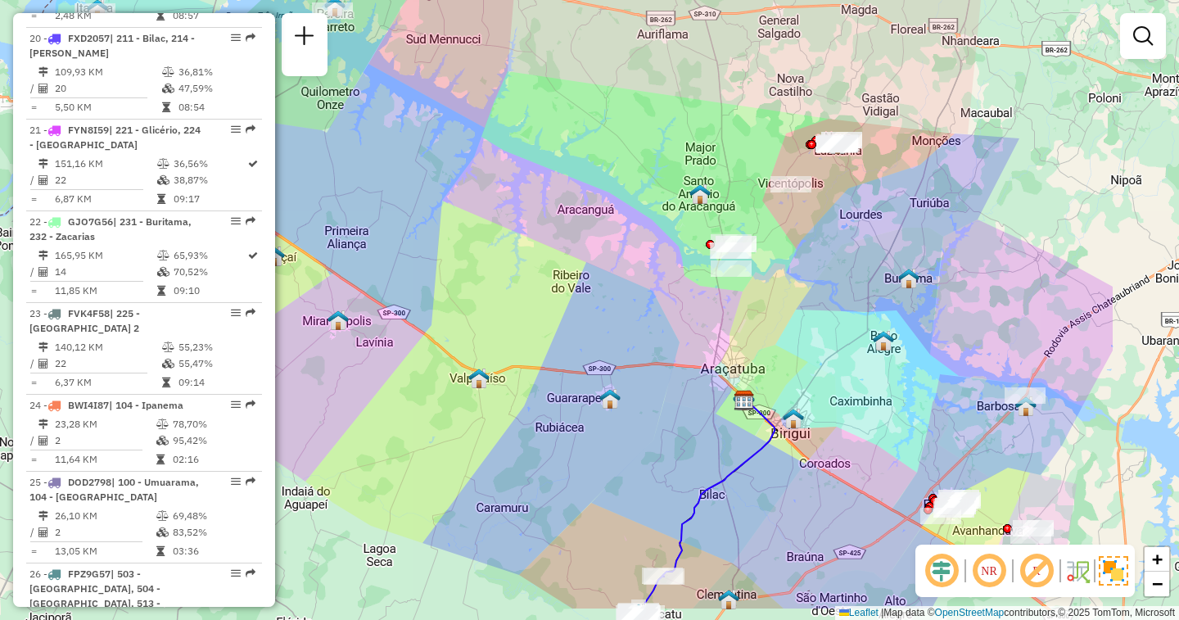
drag, startPoint x: 799, startPoint y: 365, endPoint x: 615, endPoint y: 292, distance: 198.2
click at [615, 292] on div "Janela de atendimento Grade de atendimento Capacidade Transportadoras Veículos …" at bounding box center [589, 310] width 1179 height 620
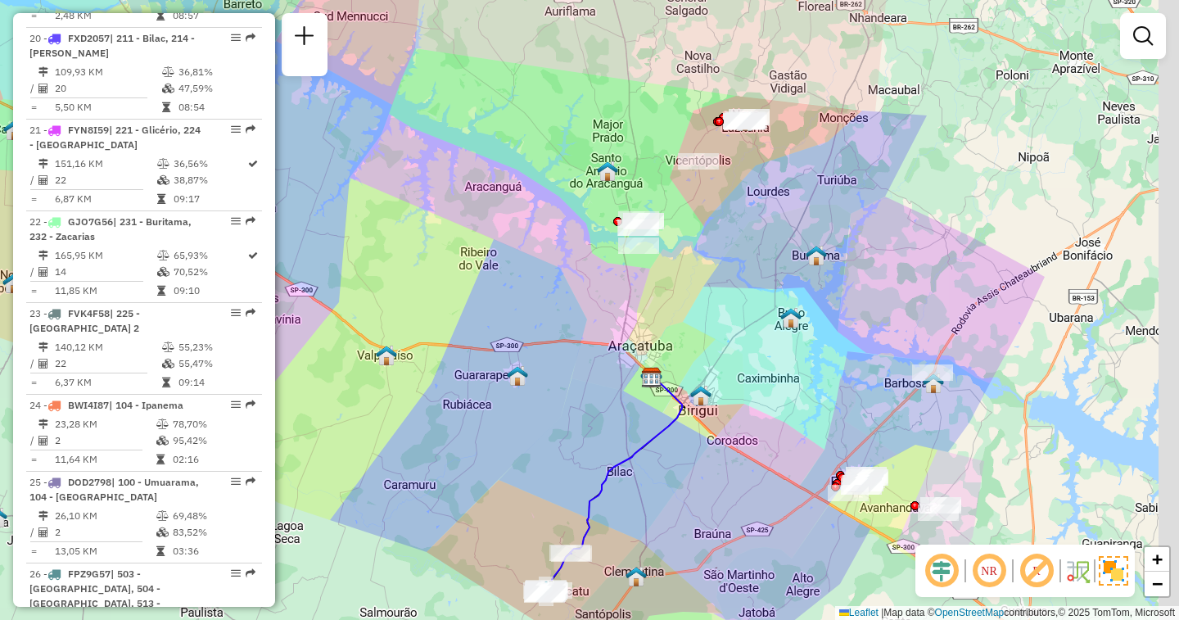
drag, startPoint x: 654, startPoint y: 455, endPoint x: 567, endPoint y: 450, distance: 87.8
click at [553, 430] on div "Janela de atendimento Grade de atendimento Capacidade Transportadoras Veículos …" at bounding box center [589, 310] width 1179 height 620
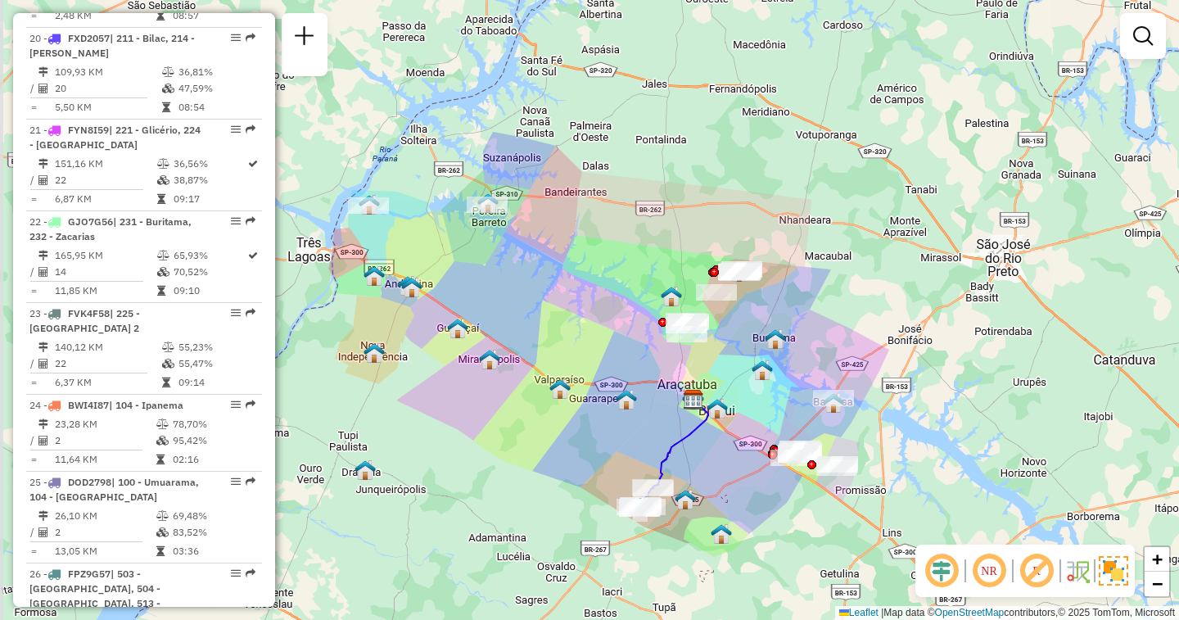
drag, startPoint x: 530, startPoint y: 472, endPoint x: 618, endPoint y: 454, distance: 89.5
click at [618, 454] on div "Janela de atendimento Grade de atendimento Capacidade Transportadoras Veículos …" at bounding box center [589, 310] width 1179 height 620
select select "**********"
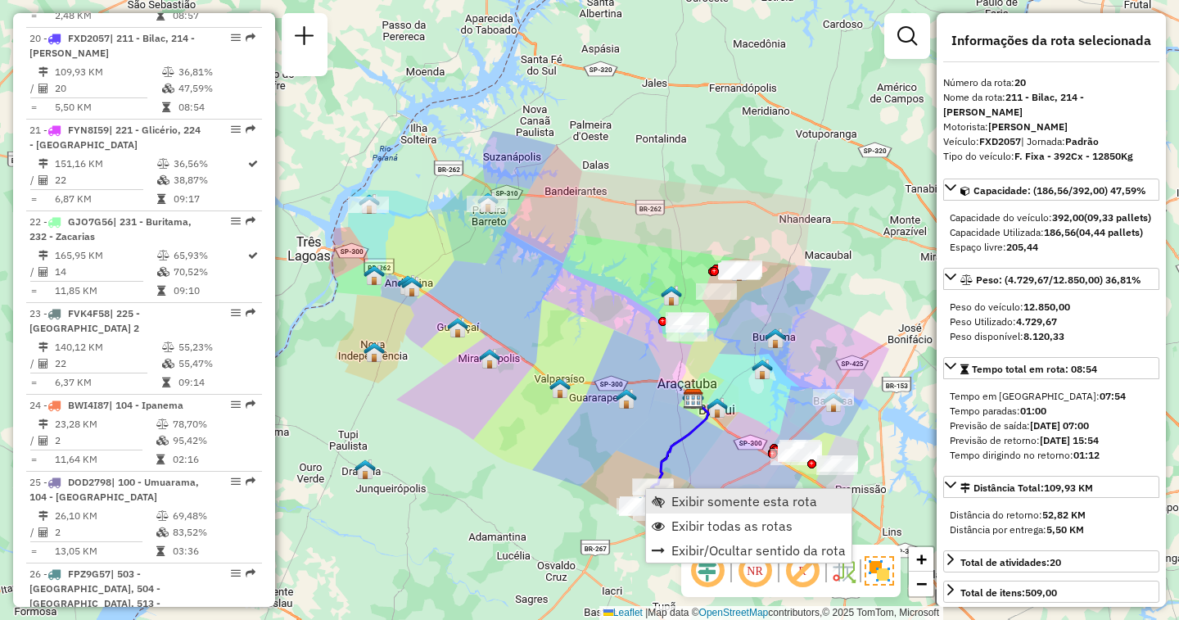
click at [690, 497] on span "Exibir somente esta rota" at bounding box center [745, 501] width 146 height 13
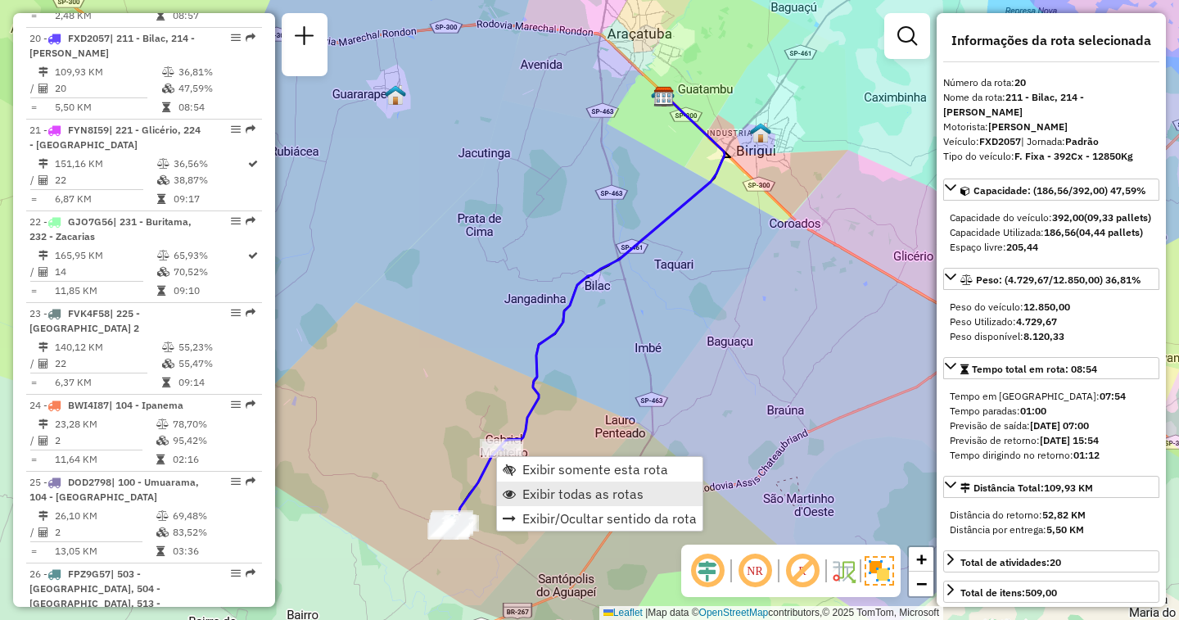
click at [575, 495] on span "Exibir todas as rotas" at bounding box center [583, 493] width 121 height 13
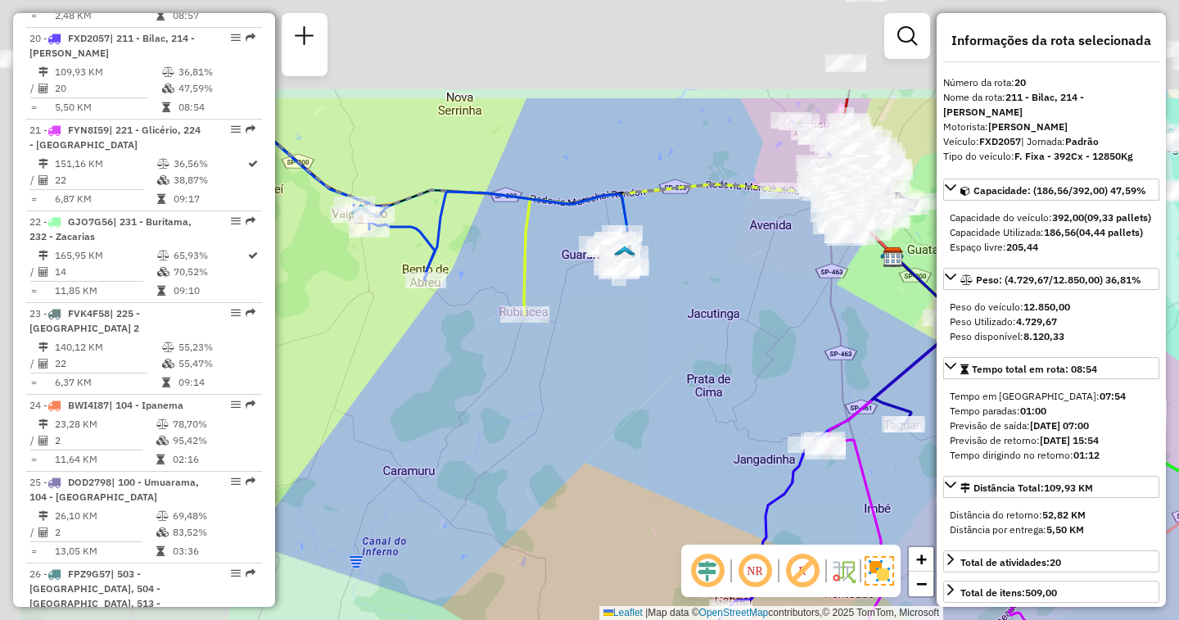
drag, startPoint x: 451, startPoint y: 286, endPoint x: 760, endPoint y: 479, distance: 364.3
click at [760, 479] on div "Janela de atendimento Grade de atendimento Capacidade Transportadoras Veículos …" at bounding box center [589, 310] width 1179 height 620
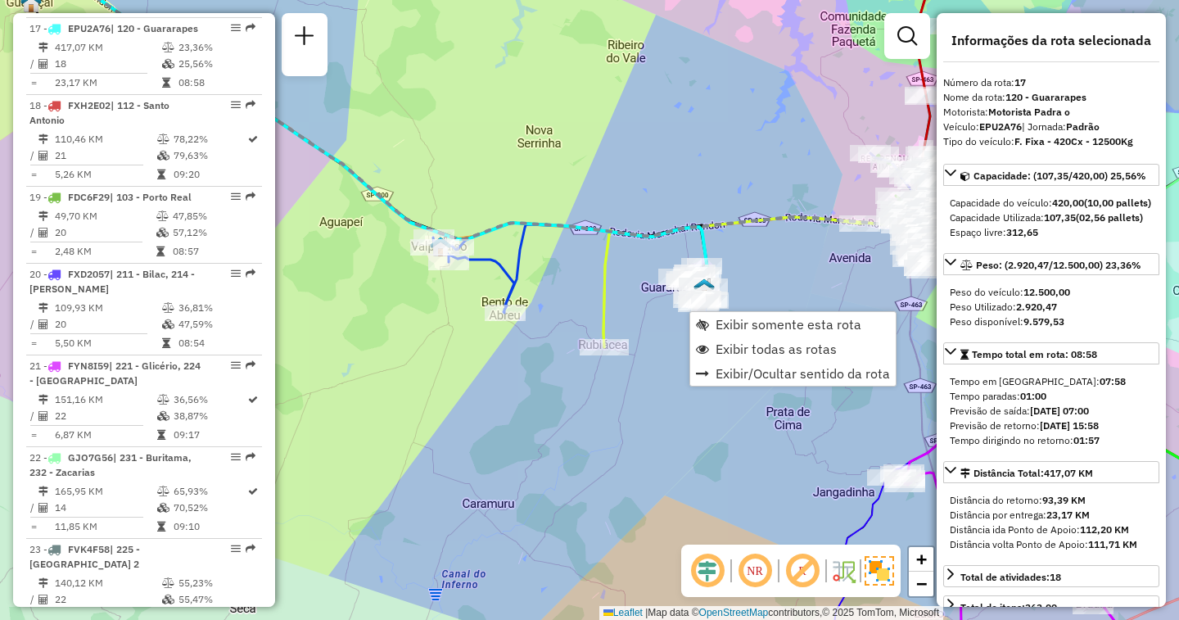
scroll to position [2071, 0]
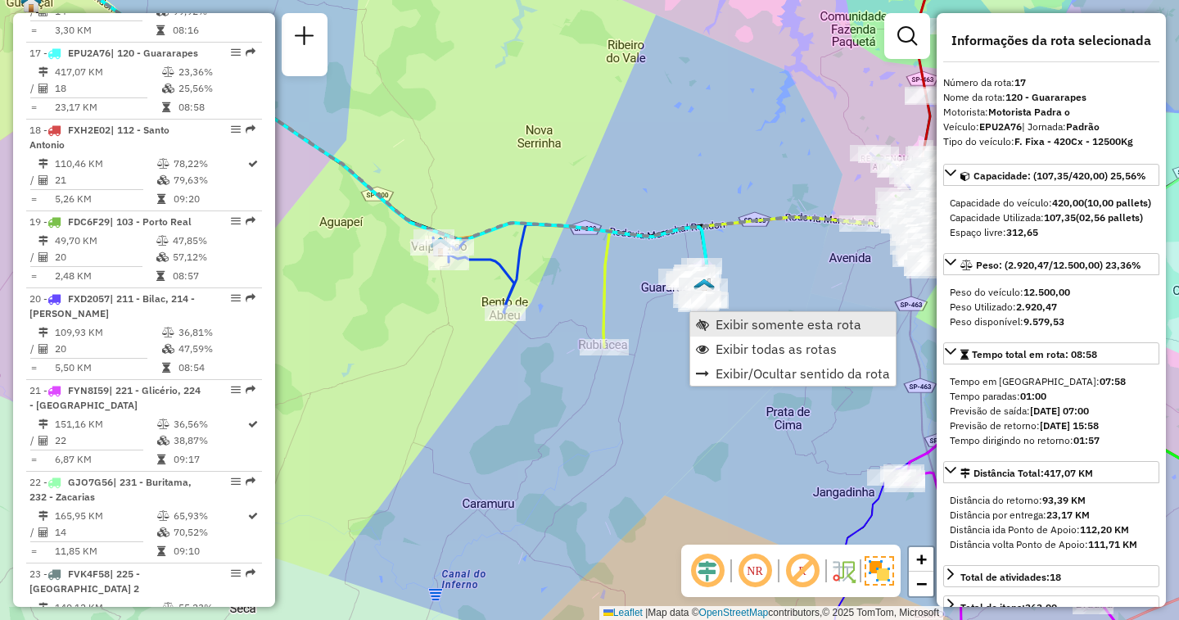
click at [721, 327] on span "Exibir somente esta rota" at bounding box center [789, 324] width 146 height 13
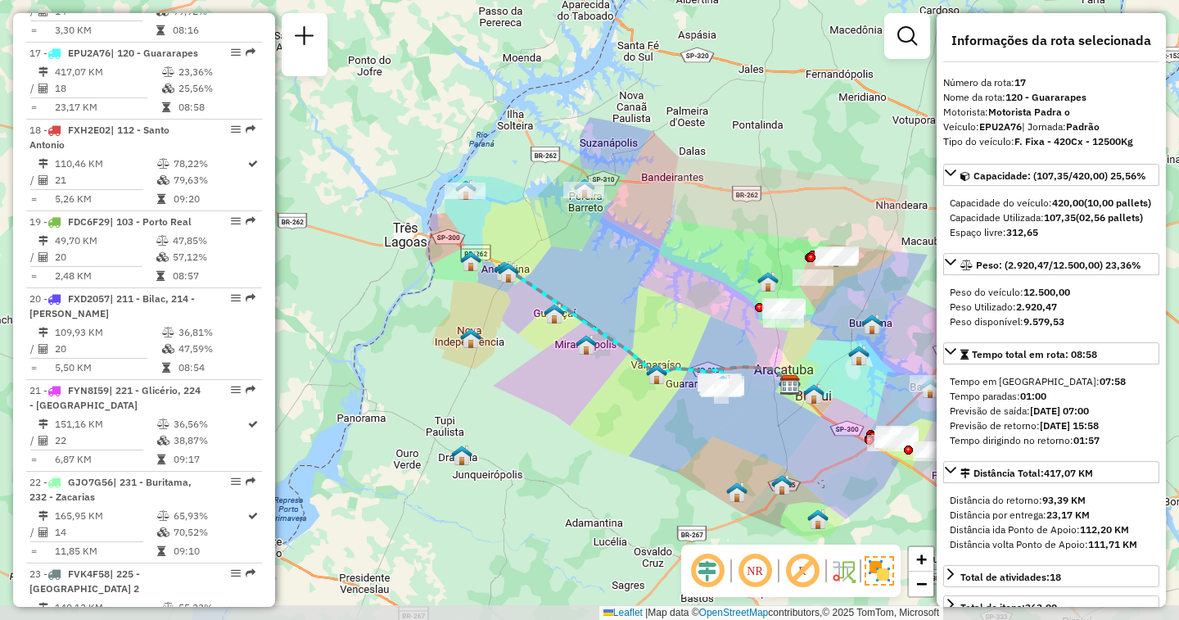
drag, startPoint x: 500, startPoint y: 512, endPoint x: 603, endPoint y: 387, distance: 161.2
click at [603, 387] on div "Janela de atendimento Grade de atendimento Capacidade Transportadoras Veículos …" at bounding box center [589, 310] width 1179 height 620
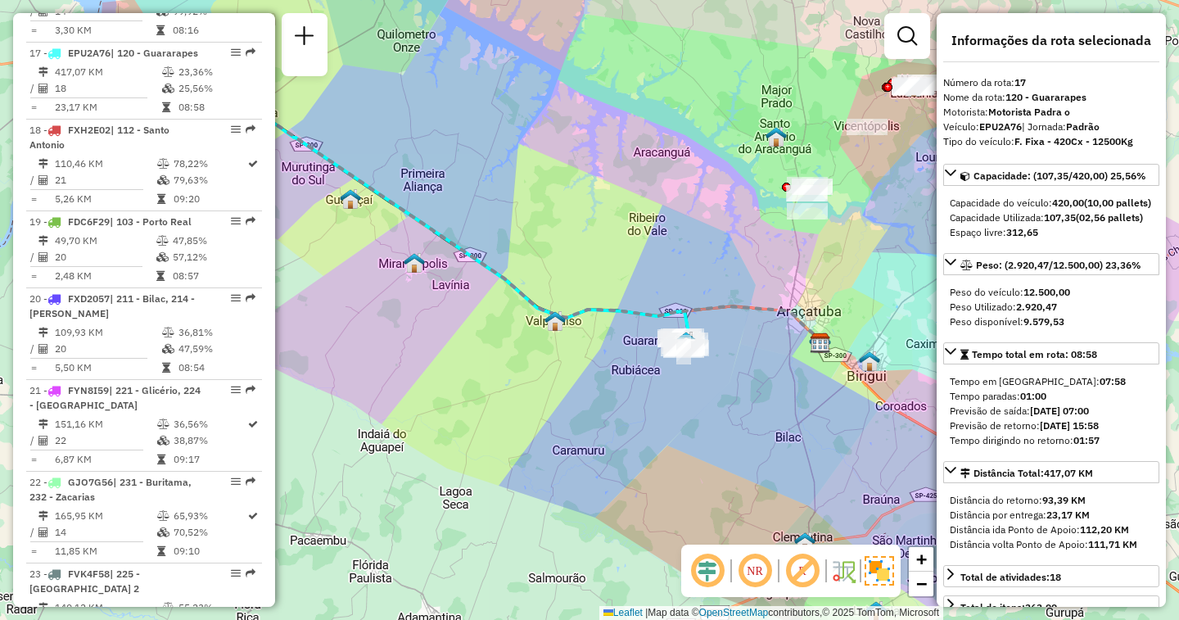
drag, startPoint x: 728, startPoint y: 359, endPoint x: 660, endPoint y: 387, distance: 73.5
click at [660, 387] on div "Janela de atendimento Grade de atendimento Capacidade Transportadoras Veículos …" at bounding box center [589, 310] width 1179 height 620
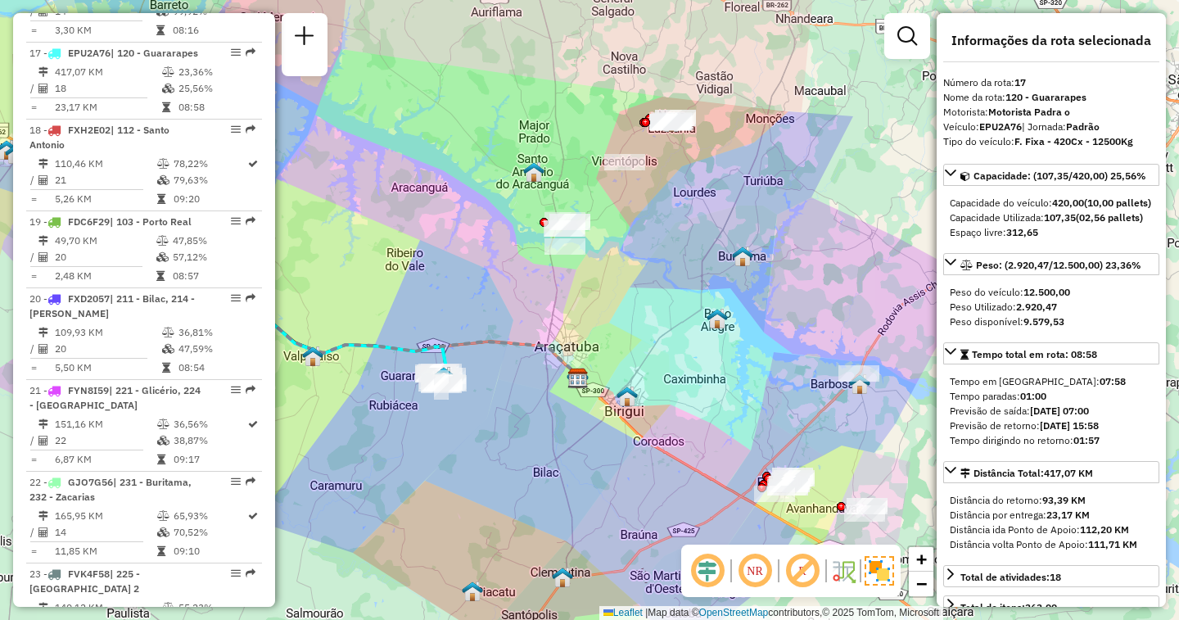
drag, startPoint x: 790, startPoint y: 265, endPoint x: 547, endPoint y: 301, distance: 245.0
click at [547, 301] on div "Janela de atendimento Grade de atendimento Capacidade Transportadoras Veículos …" at bounding box center [589, 310] width 1179 height 620
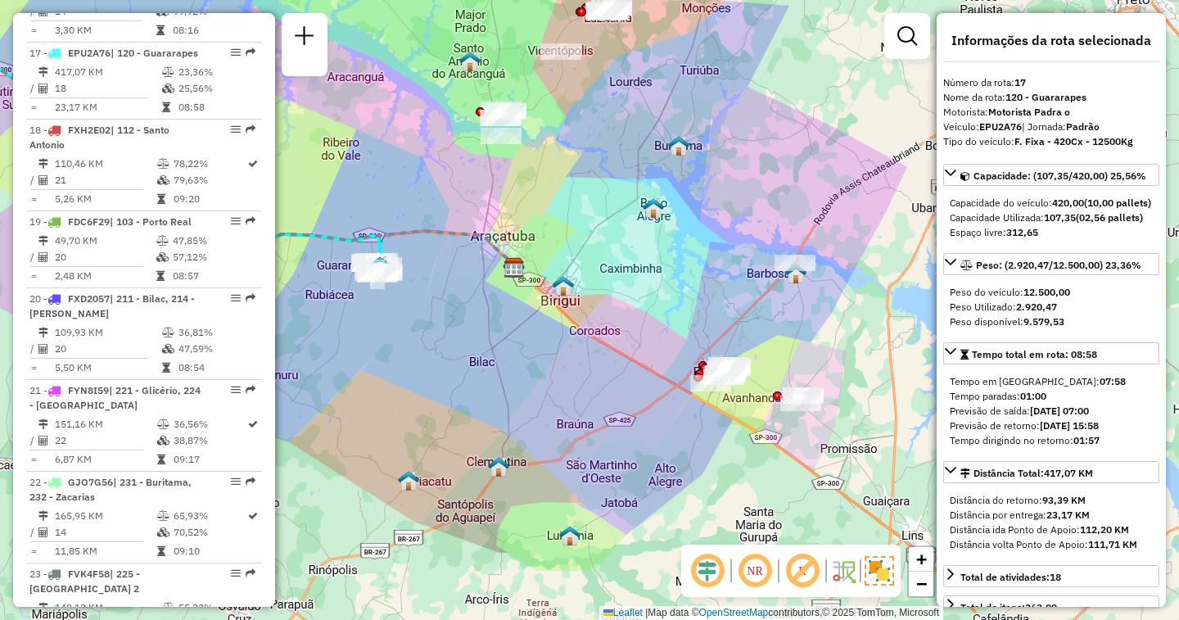
drag, startPoint x: 690, startPoint y: 283, endPoint x: 659, endPoint y: 227, distance: 63.8
click at [659, 227] on div "Janela de atendimento Grade de atendimento Capacidade Transportadoras Veículos …" at bounding box center [589, 310] width 1179 height 620
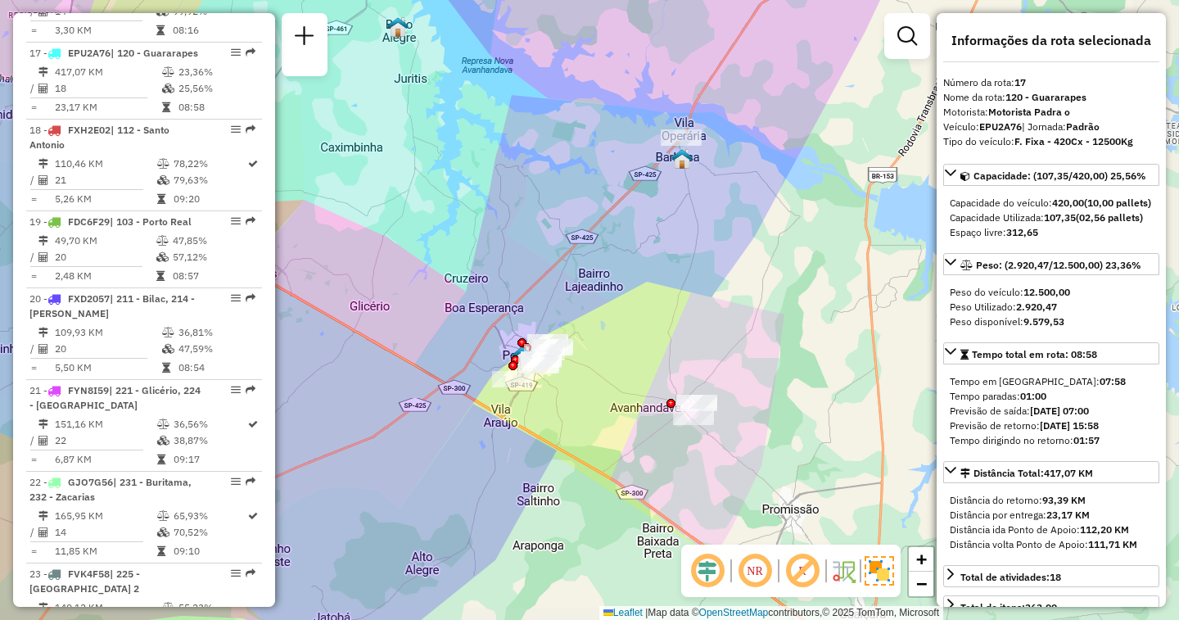
drag, startPoint x: 639, startPoint y: 265, endPoint x: 571, endPoint y: 247, distance: 70.3
click at [571, 247] on div "Janela de atendimento Grade de atendimento Capacidade Transportadoras Veículos …" at bounding box center [589, 310] width 1179 height 620
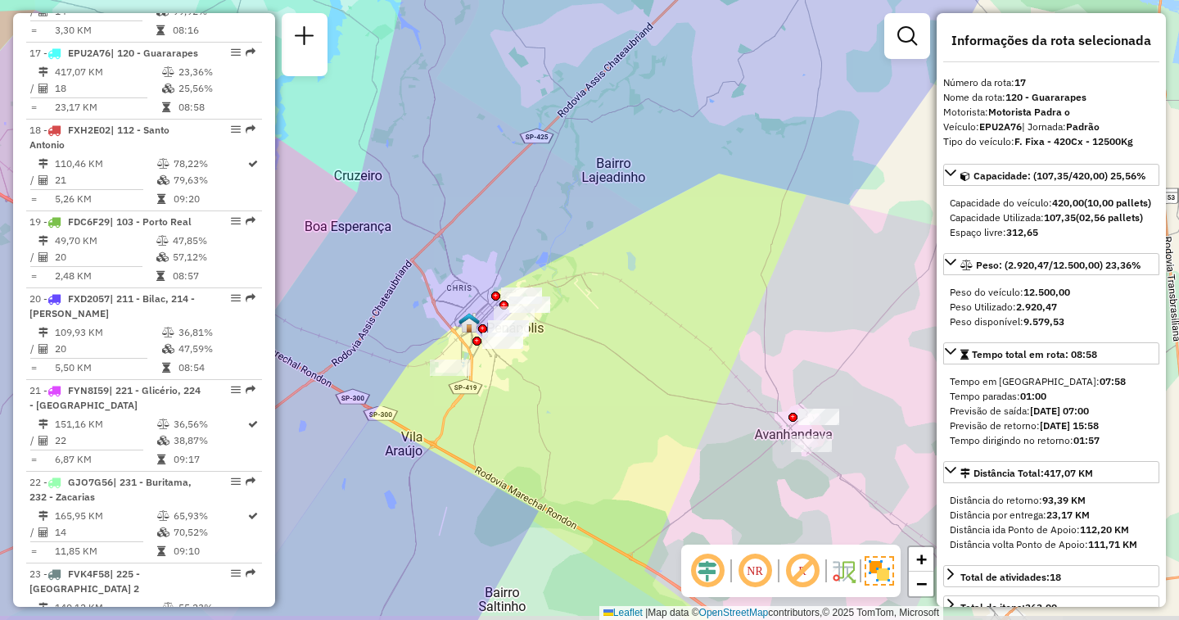
drag, startPoint x: 517, startPoint y: 435, endPoint x: 564, endPoint y: 396, distance: 60.5
click at [564, 396] on div "Janela de atendimento Grade de atendimento Capacidade Transportadoras Veículos …" at bounding box center [589, 310] width 1179 height 620
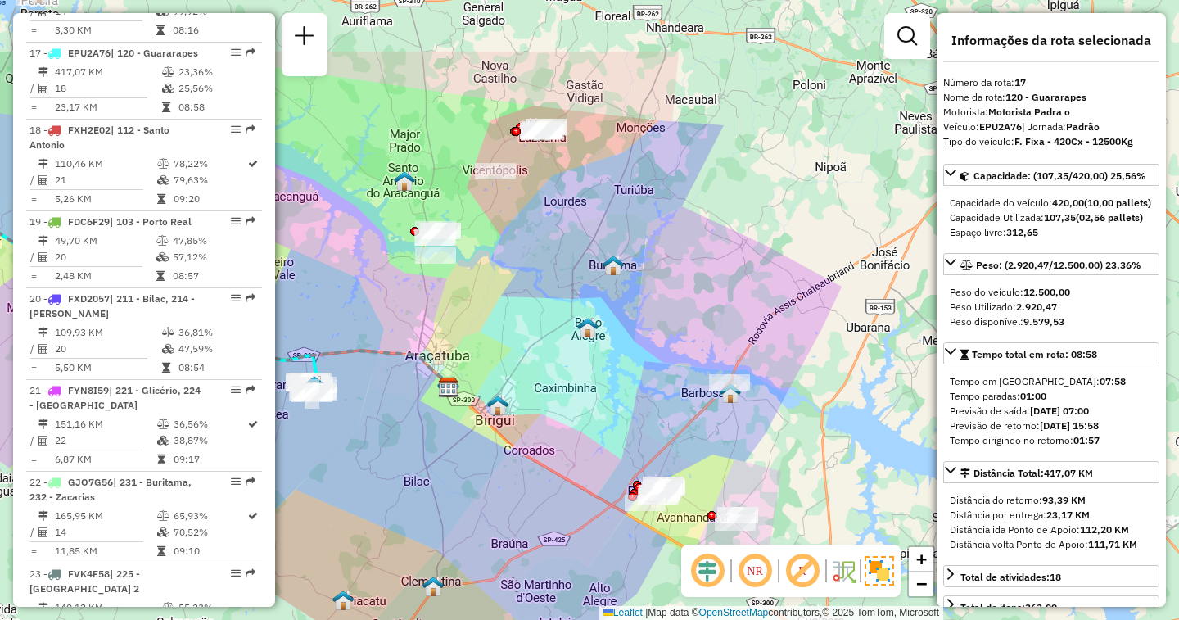
drag, startPoint x: 453, startPoint y: 227, endPoint x: 566, endPoint y: 342, distance: 161.6
click at [566, 342] on div "Janela de atendimento Grade de atendimento Capacidade Transportadoras Veículos …" at bounding box center [589, 310] width 1179 height 620
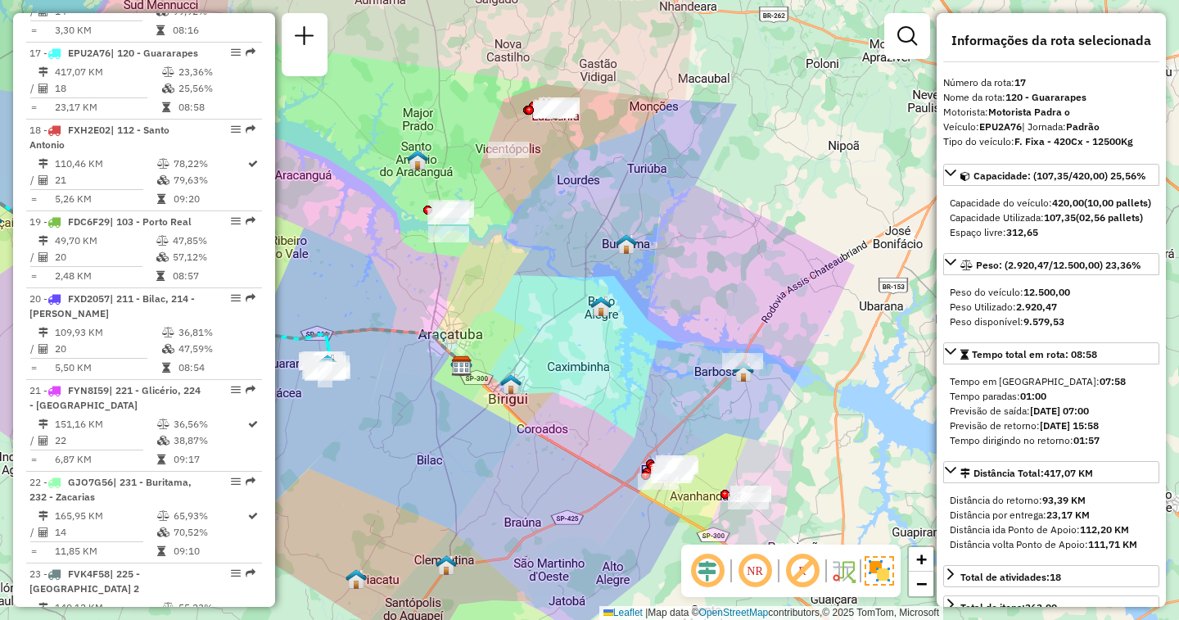
drag, startPoint x: 459, startPoint y: 143, endPoint x: 457, endPoint y: 168, distance: 25.4
click at [457, 168] on div "Janela de atendimento Grade de atendimento Capacidade Transportadoras Veículos …" at bounding box center [589, 310] width 1179 height 620
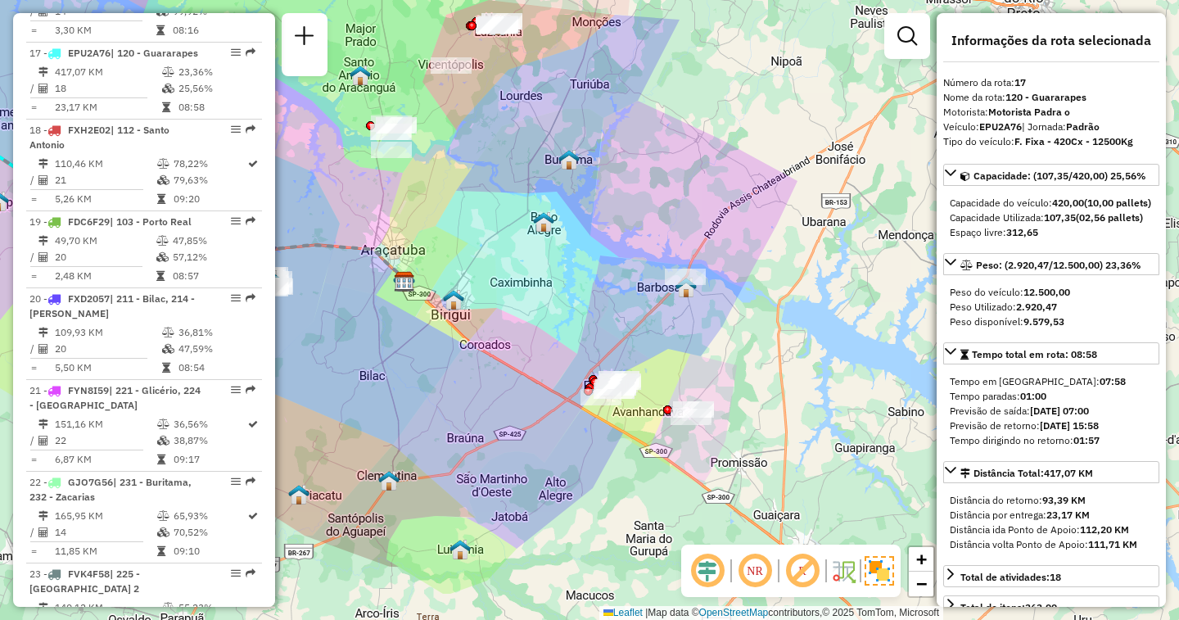
drag, startPoint x: 597, startPoint y: 387, endPoint x: 502, endPoint y: 254, distance: 163.2
click at [502, 254] on div "Janela de atendimento Grade de atendimento Capacidade Transportadoras Veículos …" at bounding box center [589, 310] width 1179 height 620
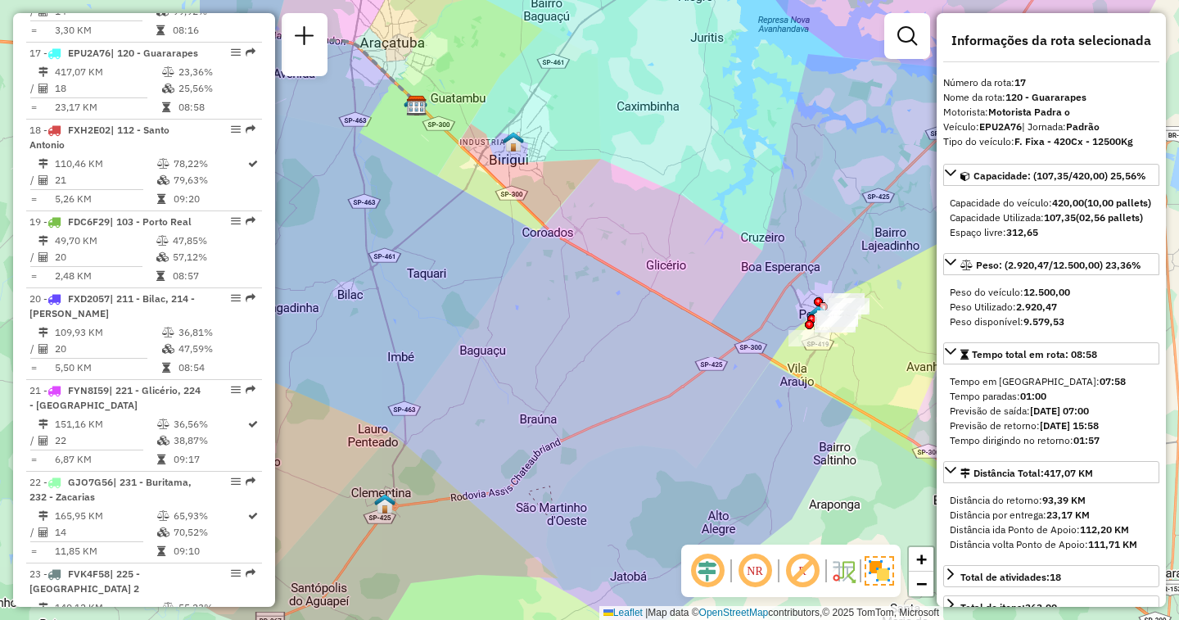
drag, startPoint x: 446, startPoint y: 215, endPoint x: 763, endPoint y: 265, distance: 321.7
click at [763, 265] on div "Janela de atendimento Grade de atendimento Capacidade Transportadoras Veículos …" at bounding box center [589, 310] width 1179 height 620
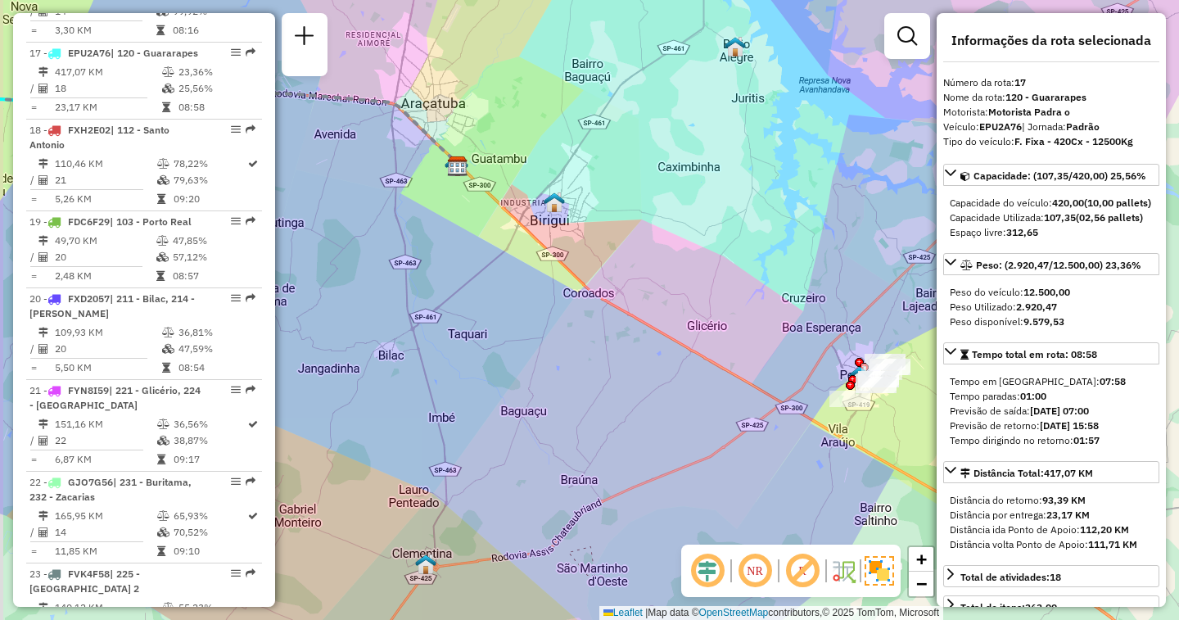
drag, startPoint x: 697, startPoint y: 359, endPoint x: 803, endPoint y: 466, distance: 150.6
click at [803, 466] on div "Janela de atendimento Grade de atendimento Capacidade Transportadoras Veículos …" at bounding box center [589, 310] width 1179 height 620
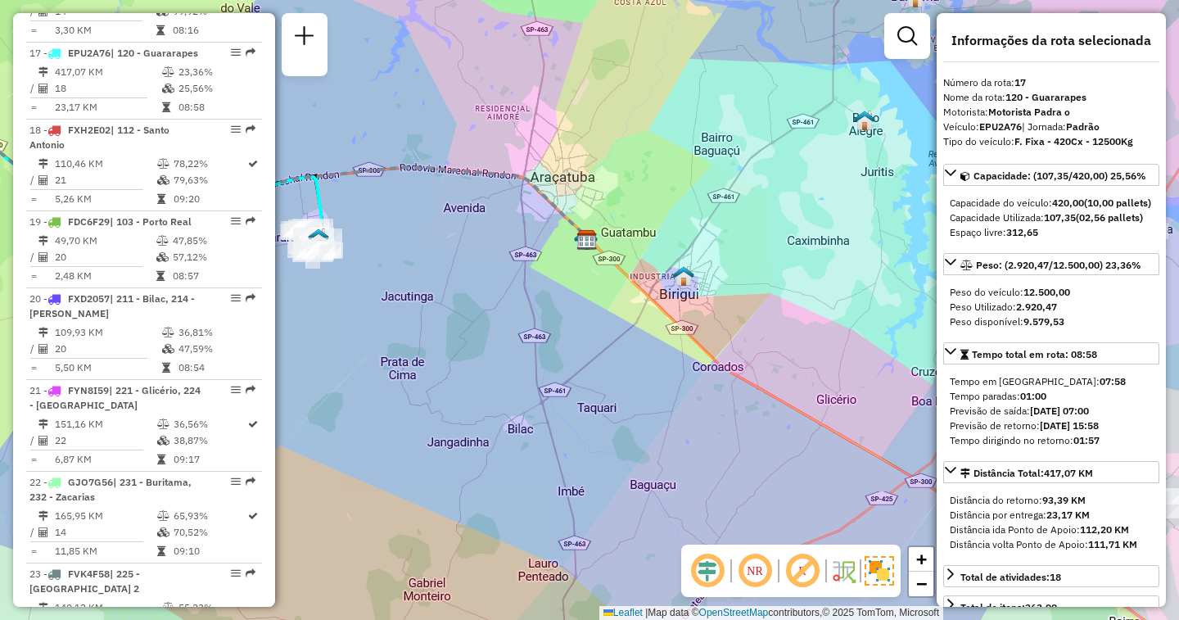
drag, startPoint x: 472, startPoint y: 230, endPoint x: 539, endPoint y: 249, distance: 69.8
click at [539, 249] on div "Janela de atendimento Grade de atendimento Capacidade Transportadoras Veículos …" at bounding box center [589, 310] width 1179 height 620
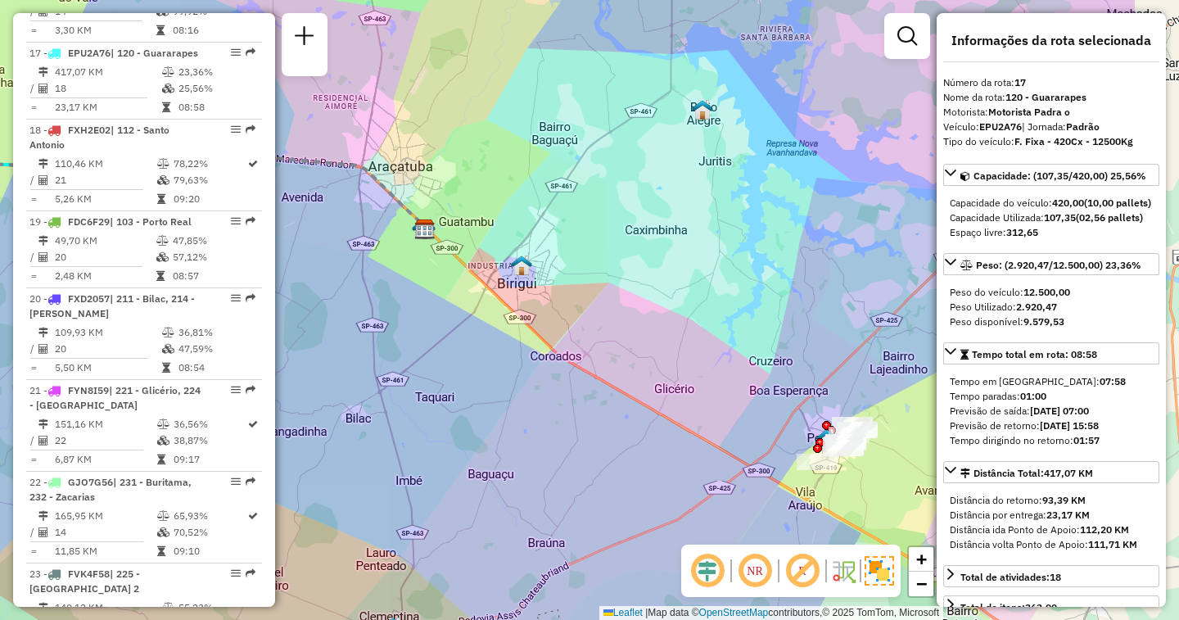
drag, startPoint x: 621, startPoint y: 423, endPoint x: 332, endPoint y: 345, distance: 299.6
click at [333, 345] on div "Janela de atendimento Grade de atendimento Capacidade Transportadoras Veículos …" at bounding box center [589, 310] width 1179 height 620
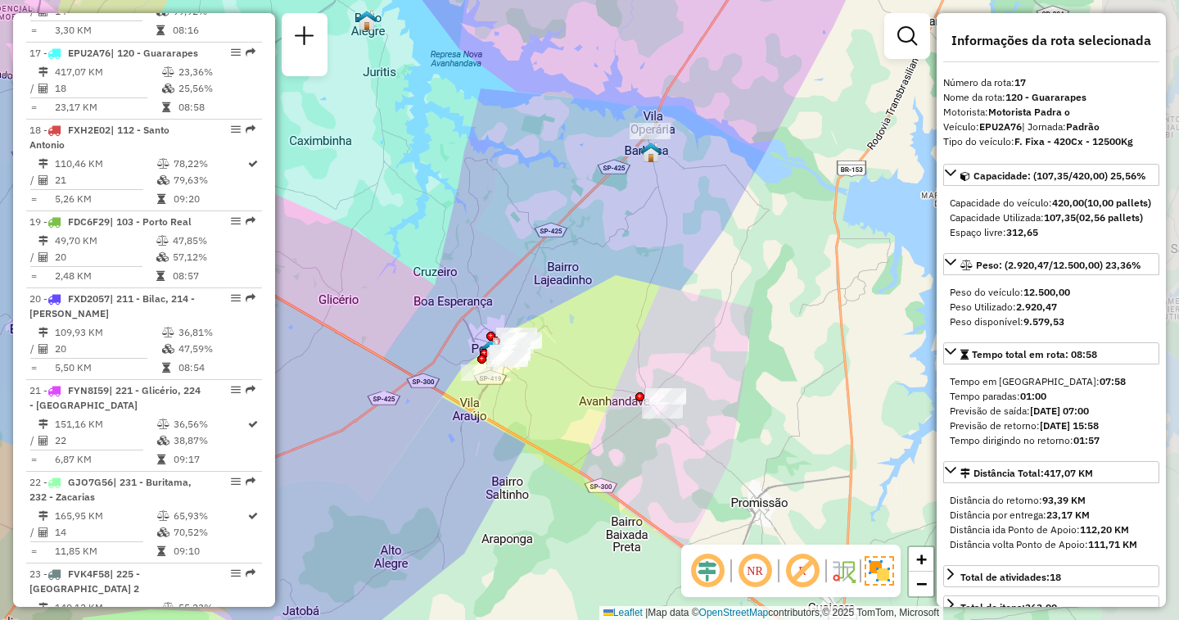
drag, startPoint x: 613, startPoint y: 355, endPoint x: 421, endPoint y: 342, distance: 193.0
click at [421, 342] on div "Janela de atendimento Grade de atendimento Capacidade Transportadoras Veículos …" at bounding box center [589, 310] width 1179 height 620
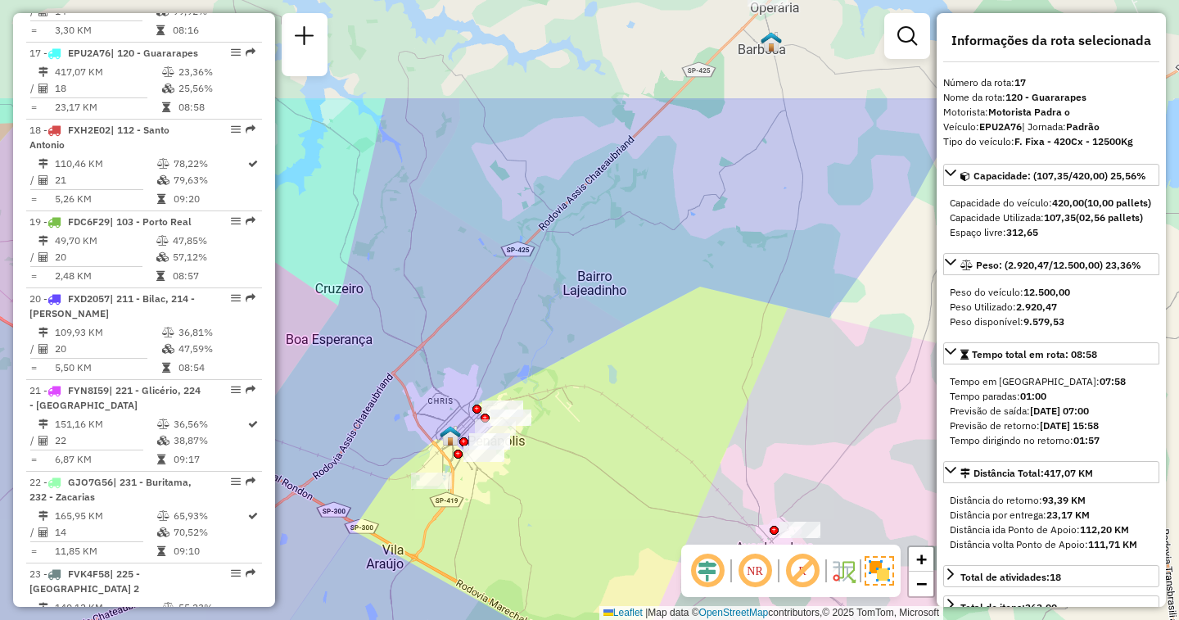
drag, startPoint x: 529, startPoint y: 364, endPoint x: 516, endPoint y: 525, distance: 161.1
click at [516, 525] on div "Janela de atendimento Grade de atendimento Capacidade Transportadoras Veículos …" at bounding box center [589, 310] width 1179 height 620
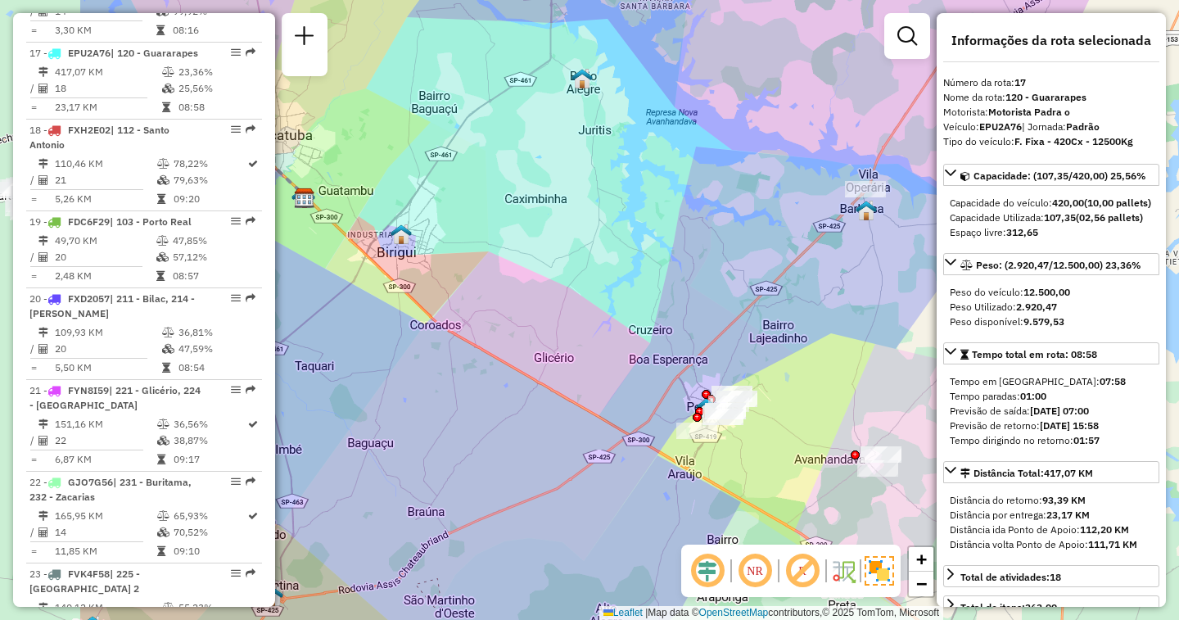
drag, startPoint x: 427, startPoint y: 343, endPoint x: 643, endPoint y: 410, distance: 226.2
click at [642, 409] on div "Janela de atendimento Grade de atendimento Capacidade Transportadoras Veículos …" at bounding box center [589, 310] width 1179 height 620
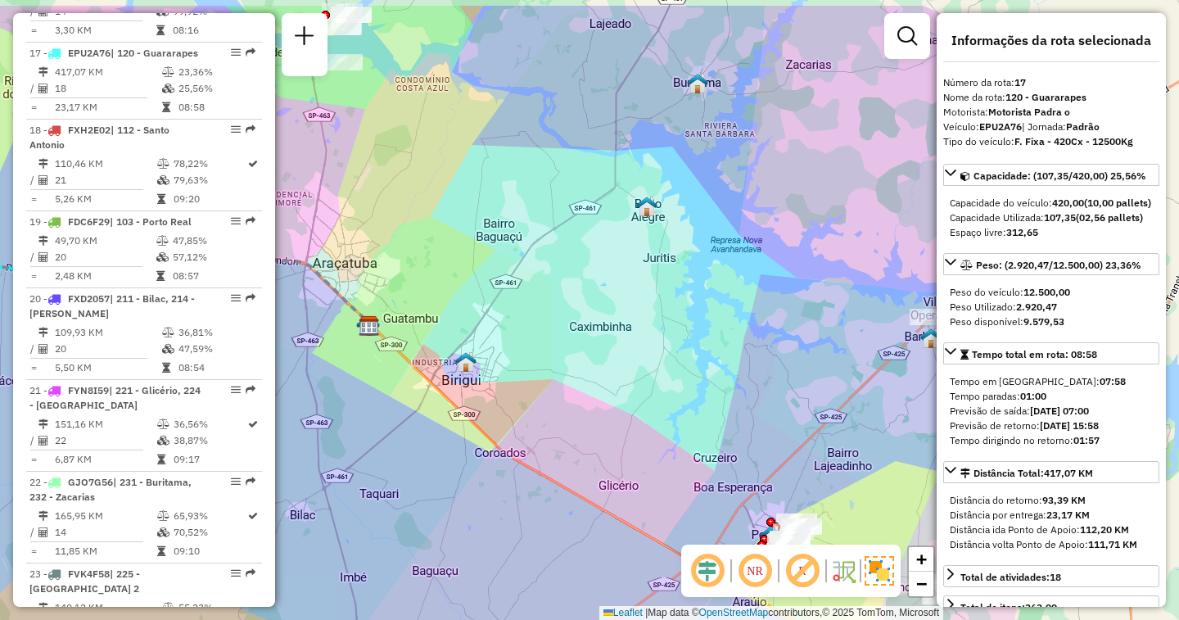
drag, startPoint x: 709, startPoint y: 327, endPoint x: 757, endPoint y: 408, distance: 94.0
click at [762, 413] on div "Janela de atendimento Grade de atendimento Capacidade Transportadoras Veículos …" at bounding box center [589, 310] width 1179 height 620
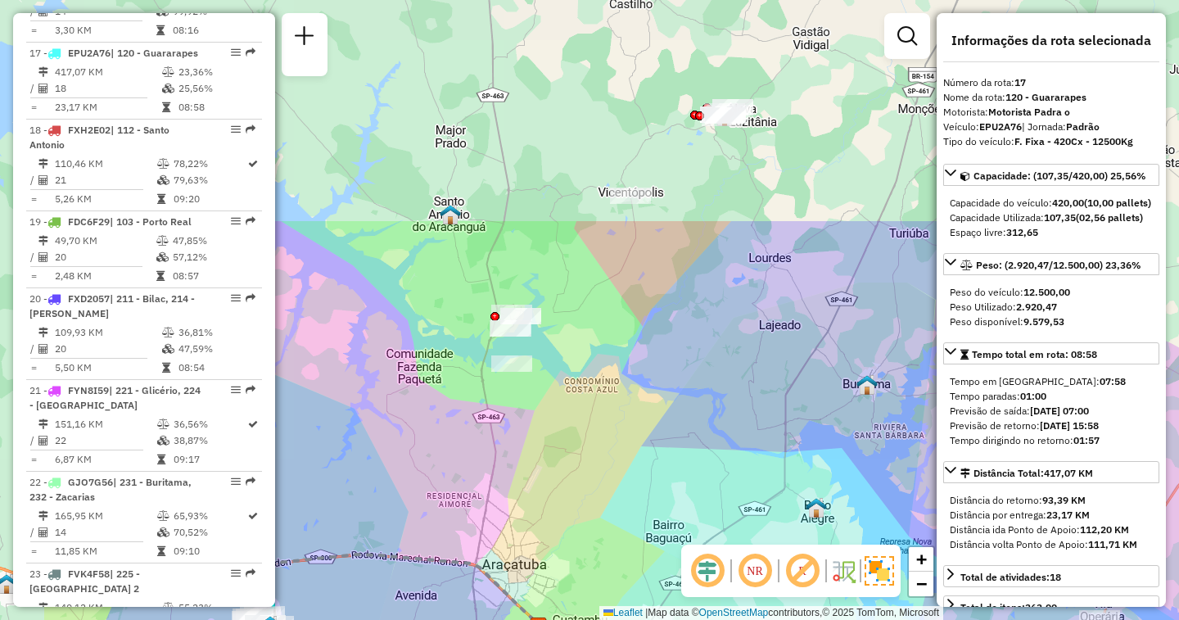
drag, startPoint x: 440, startPoint y: 225, endPoint x: 602, endPoint y: 509, distance: 326.5
click at [602, 509] on div "Janela de atendimento Grade de atendimento Capacidade Transportadoras Veículos …" at bounding box center [589, 310] width 1179 height 620
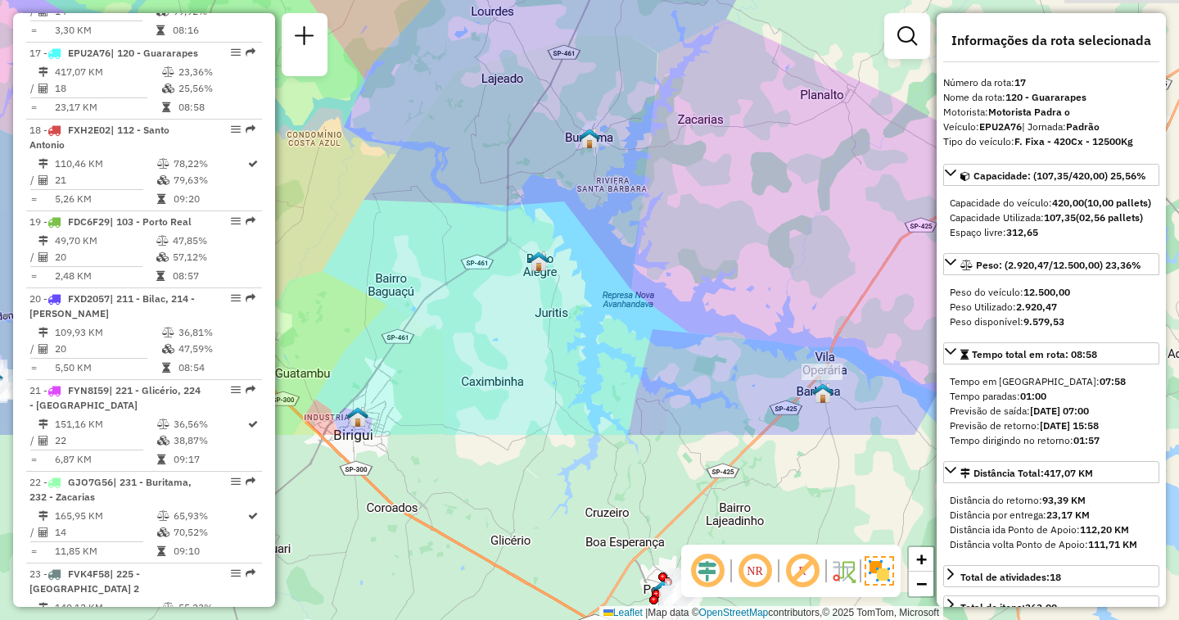
drag, startPoint x: 682, startPoint y: 399, endPoint x: 388, endPoint y: 138, distance: 393.4
click at [388, 138] on div "Janela de atendimento Grade de atendimento Capacidade Transportadoras Veículos …" at bounding box center [589, 310] width 1179 height 620
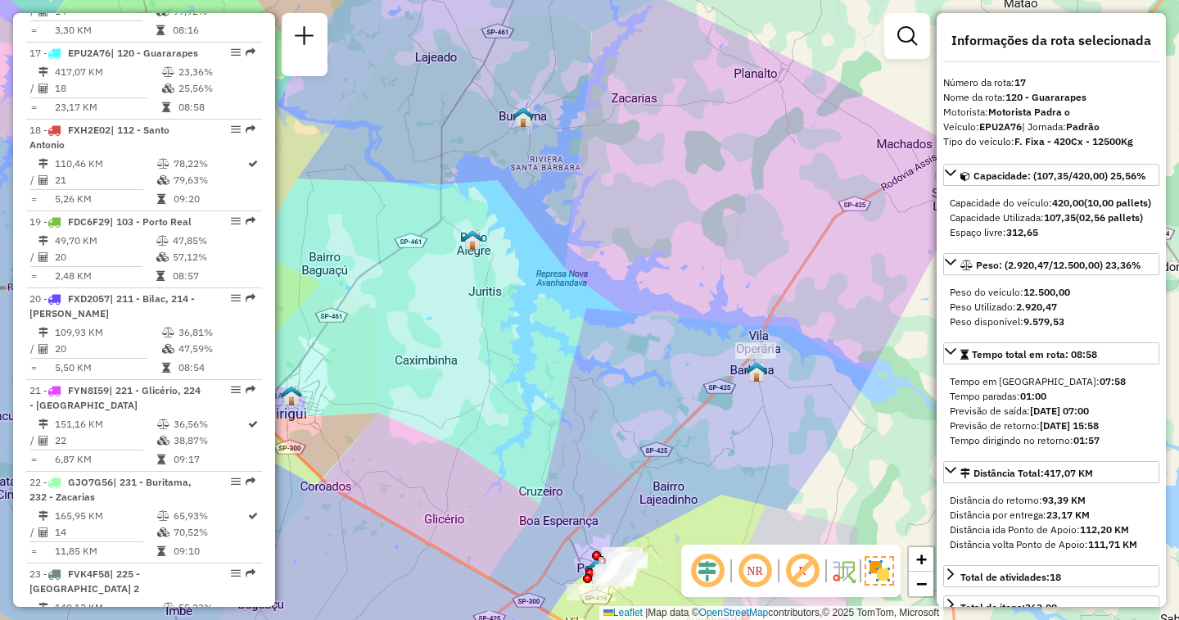
drag, startPoint x: 760, startPoint y: 341, endPoint x: 597, endPoint y: 194, distance: 219.2
click at [597, 194] on div "Janela de atendimento Grade de atendimento Capacidade Transportadoras Veículos …" at bounding box center [589, 310] width 1179 height 620
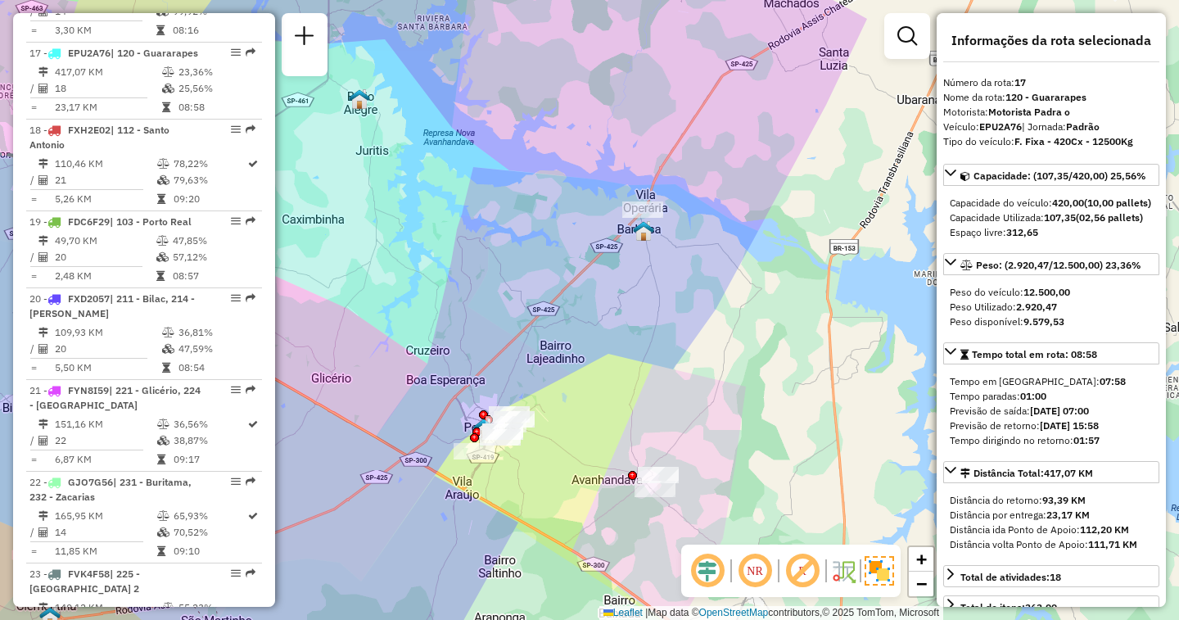
click at [562, 183] on div "Janela de atendimento Grade de atendimento Capacidade Transportadoras Veículos …" at bounding box center [589, 310] width 1179 height 620
